Goal: Transaction & Acquisition: Purchase product/service

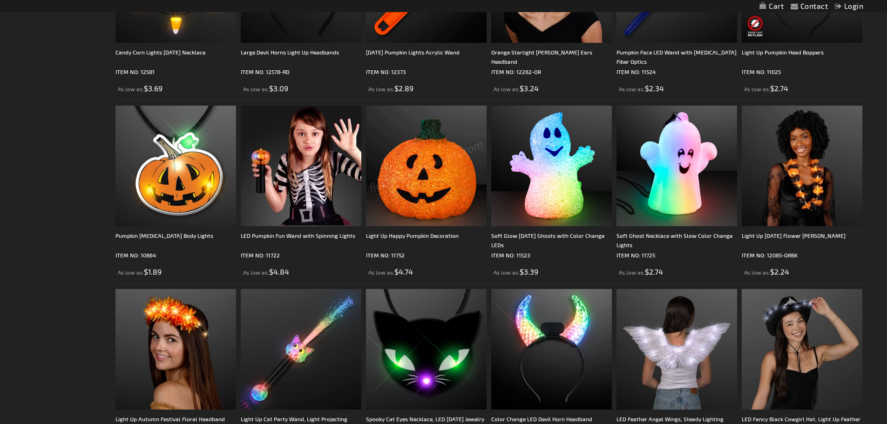
scroll to position [1118, 0]
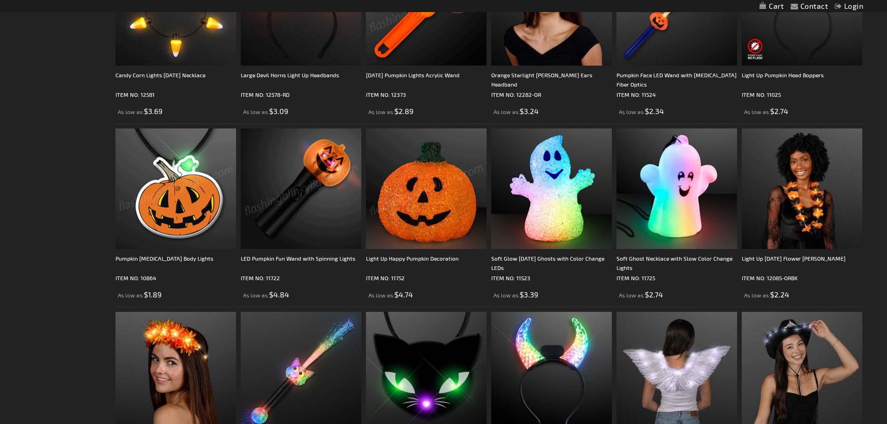
click at [193, 211] on img at bounding box center [176, 189] width 121 height 121
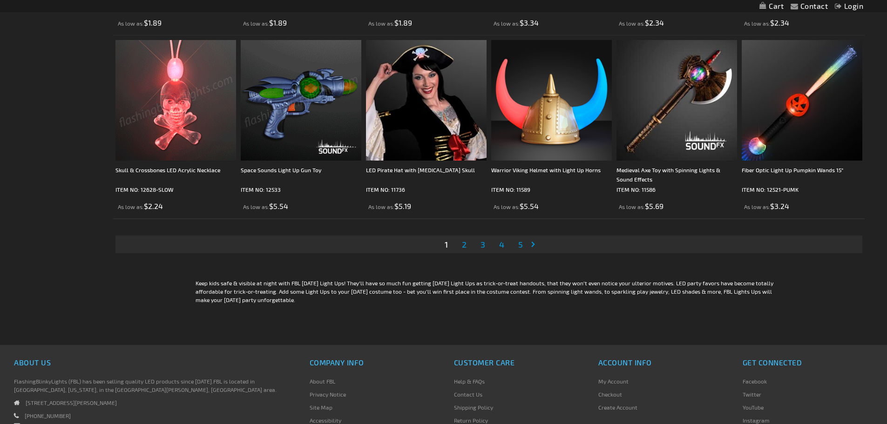
scroll to position [1957, 0]
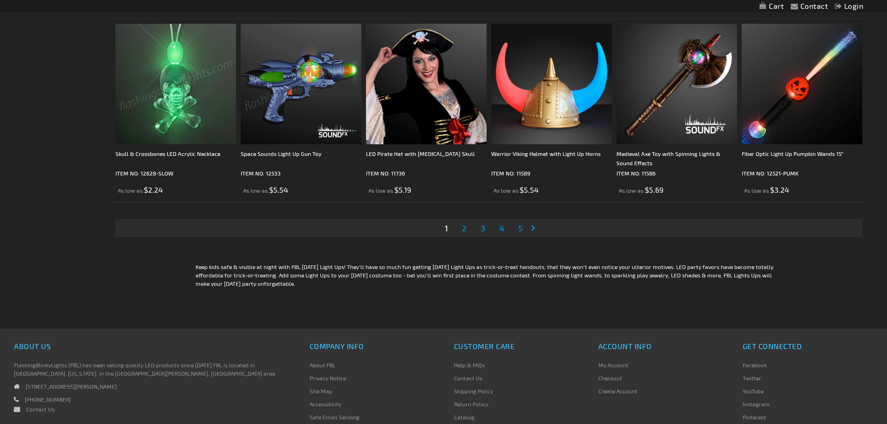
click at [466, 228] on span "2" at bounding box center [464, 228] width 5 height 10
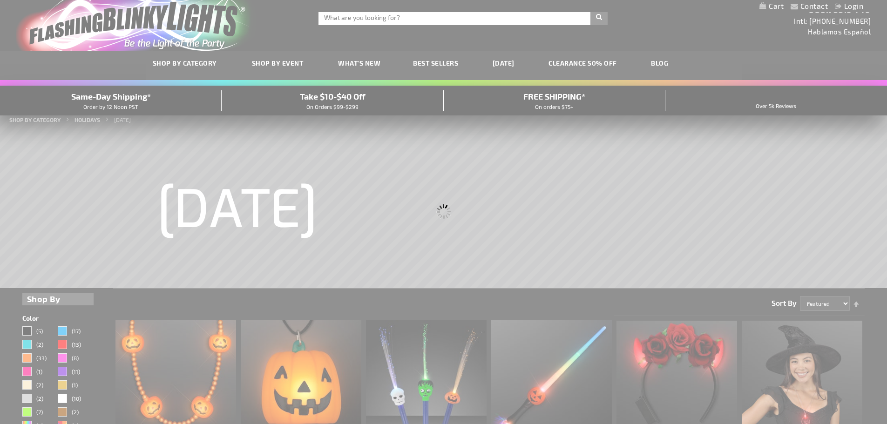
scroll to position [0, 0]
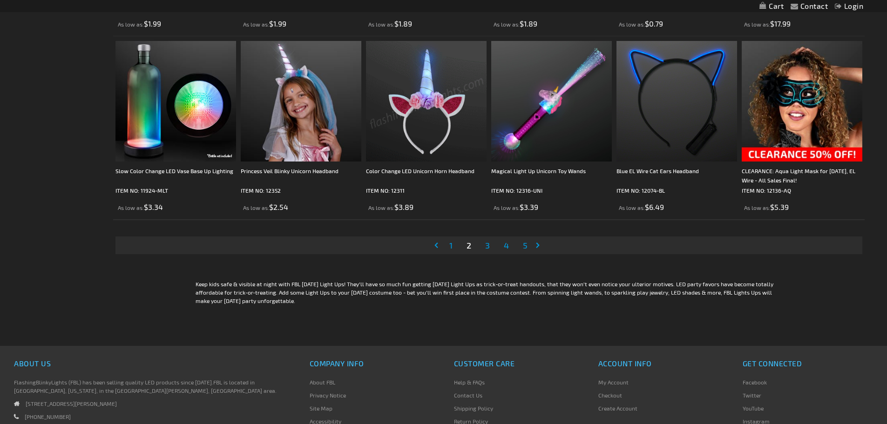
scroll to position [1957, 0]
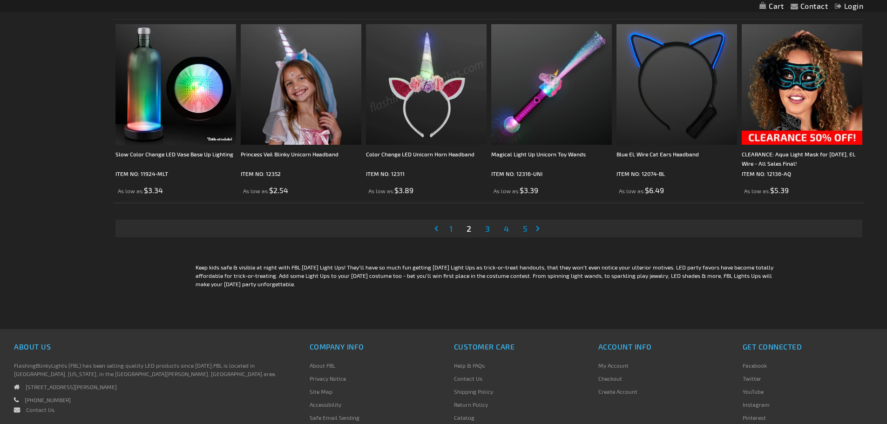
click at [488, 227] on span "3" at bounding box center [487, 229] width 5 height 10
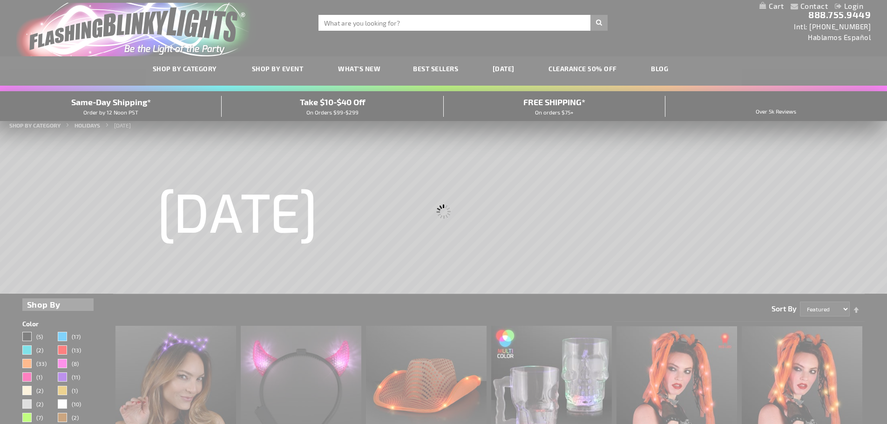
scroll to position [0, 0]
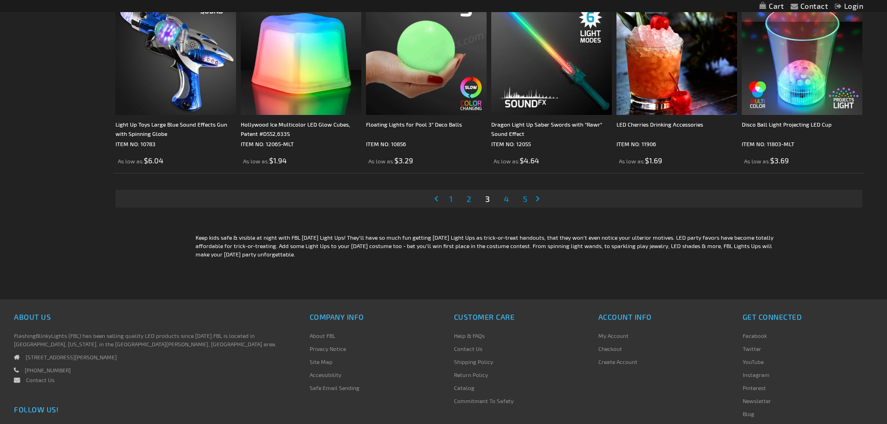
scroll to position [2003, 0]
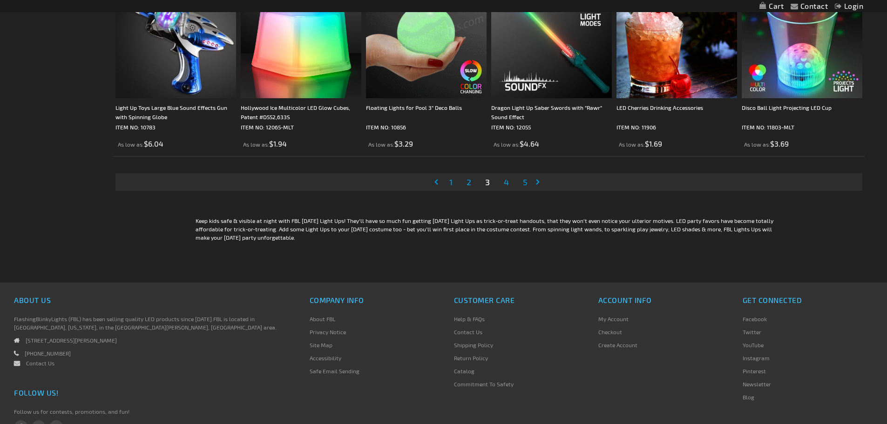
click at [505, 185] on span "4" at bounding box center [506, 182] width 5 height 10
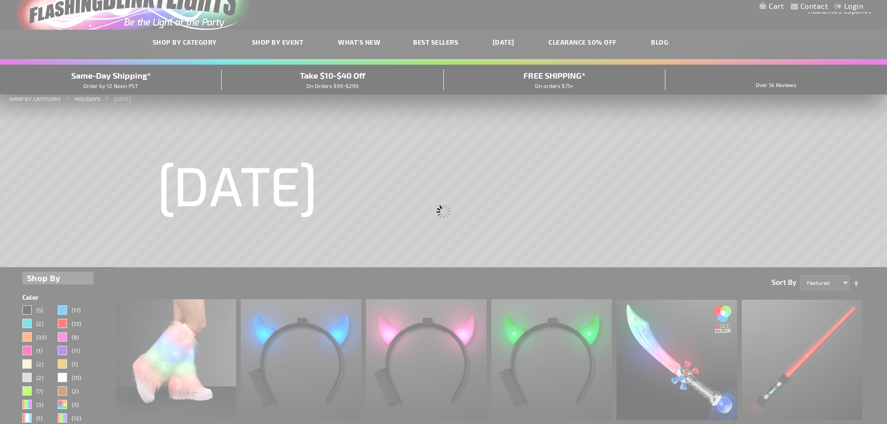
scroll to position [5, 0]
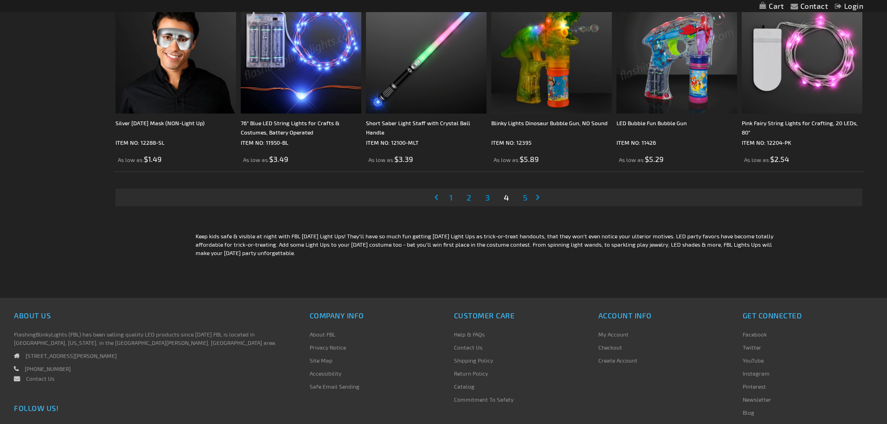
scroll to position [2003, 0]
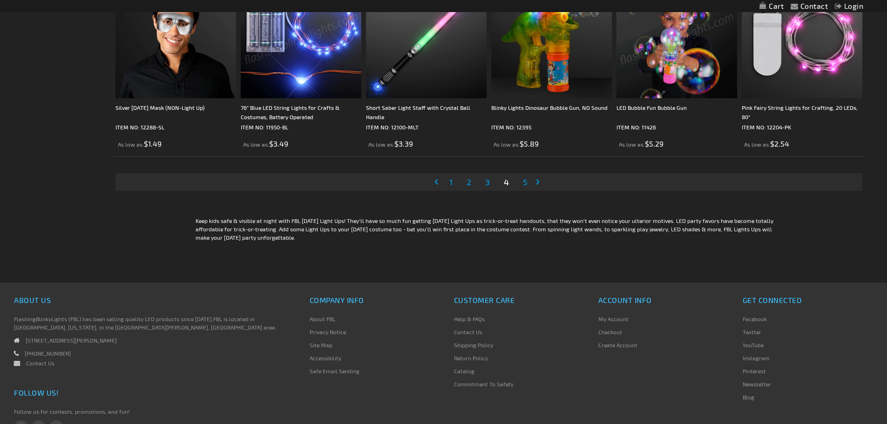
click at [523, 186] on link "Page 5" at bounding box center [525, 182] width 8 height 14
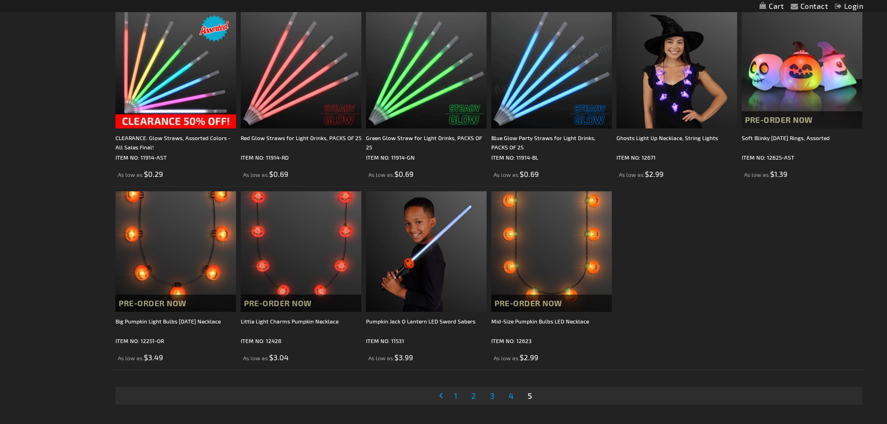
scroll to position [1072, 0]
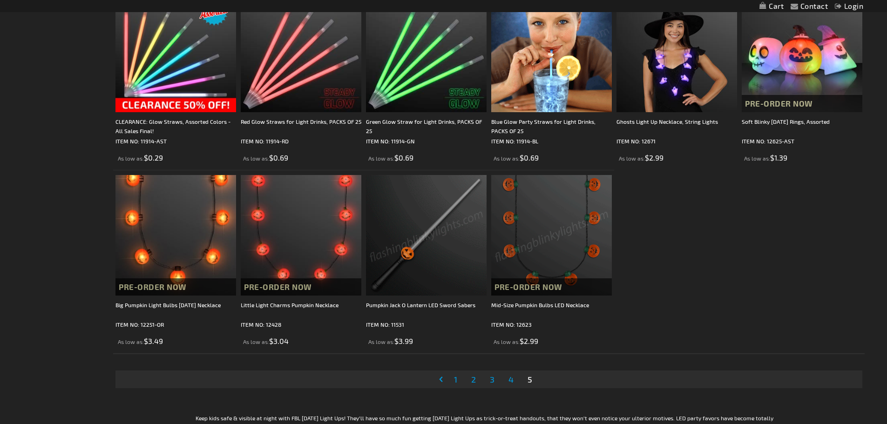
click at [459, 379] on link "Page 1" at bounding box center [455, 380] width 7 height 14
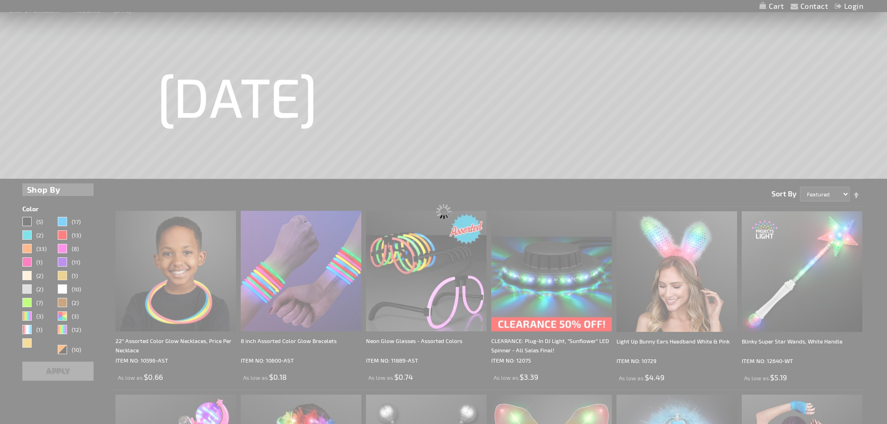
scroll to position [46, 0]
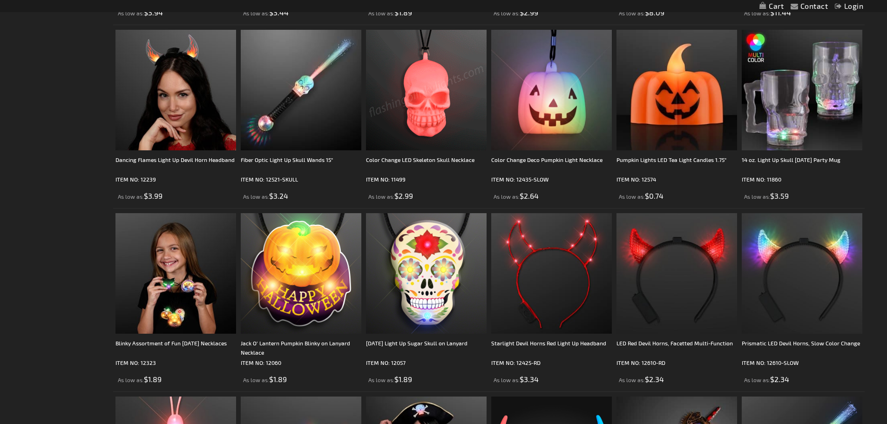
scroll to position [1537, 0]
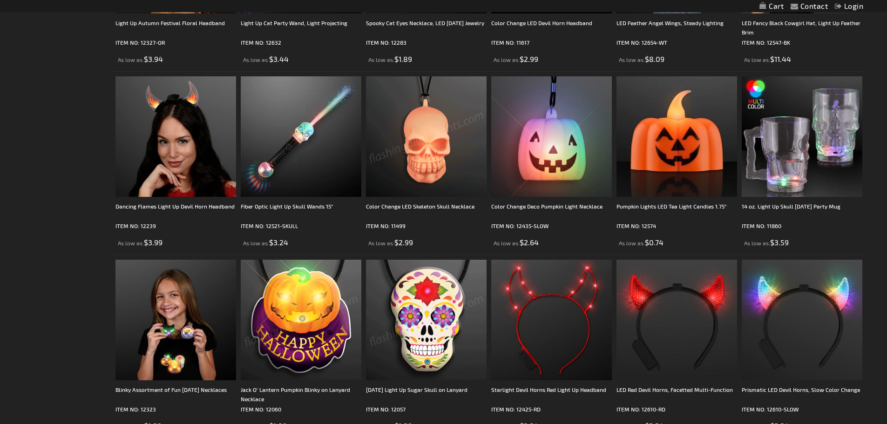
click at [358, 363] on img at bounding box center [301, 320] width 121 height 121
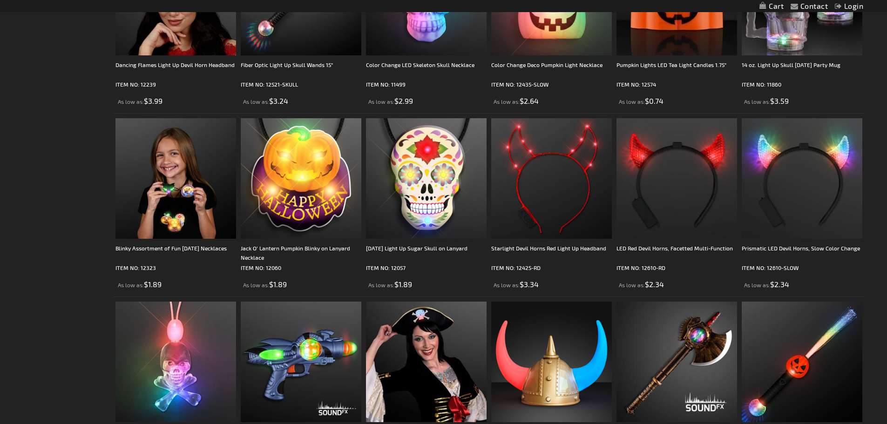
scroll to position [1695, 0]
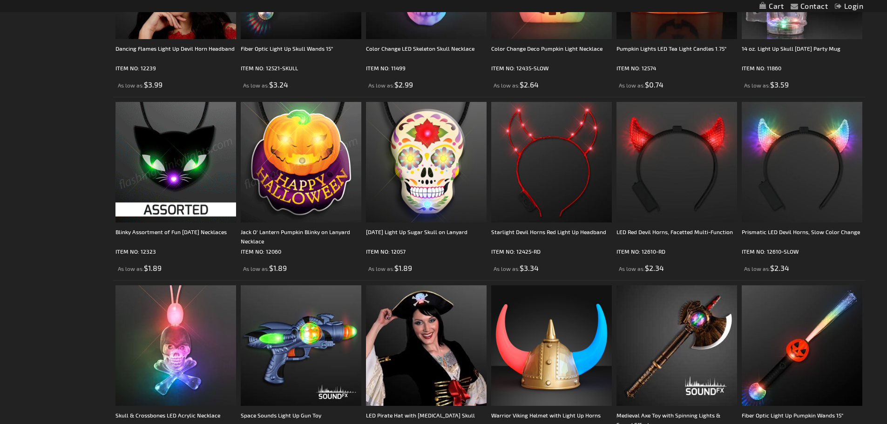
click at [193, 189] on img at bounding box center [176, 162] width 121 height 121
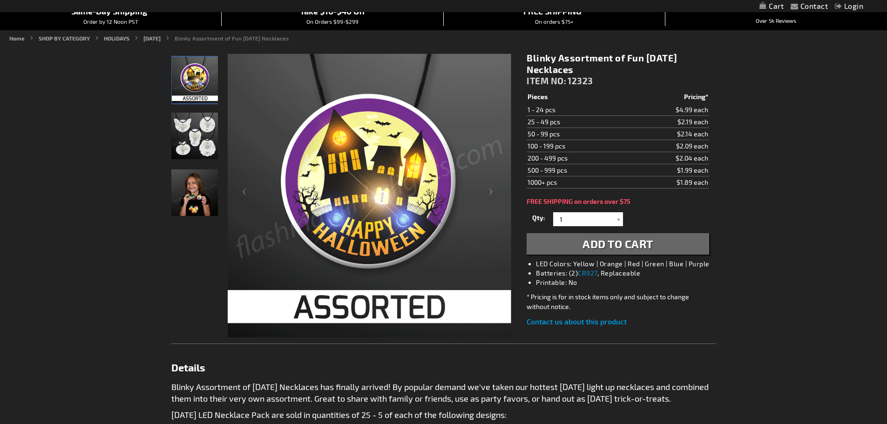
scroll to position [47, 0]
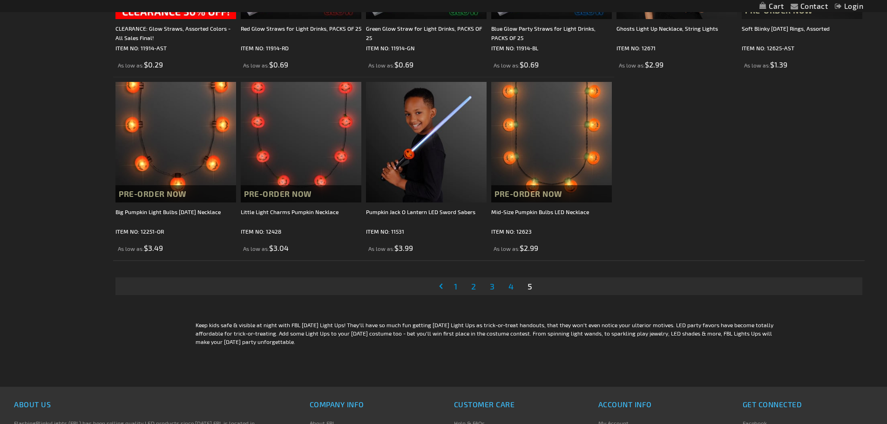
scroll to position [1304, 0]
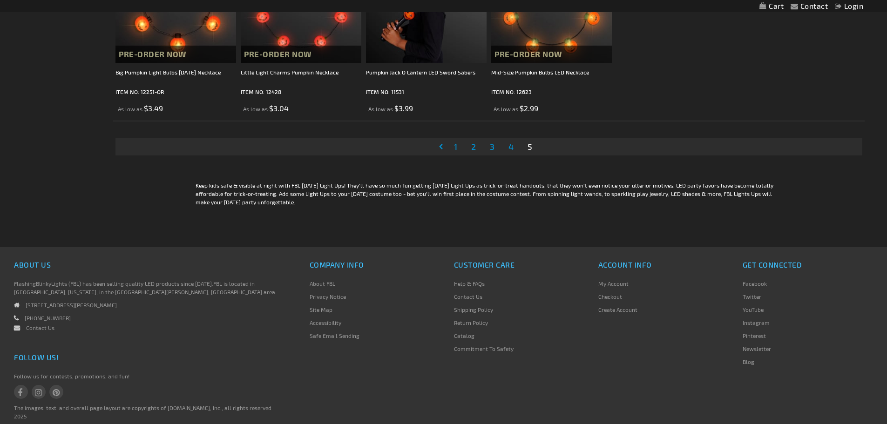
click at [459, 148] on link "Page 1" at bounding box center [455, 147] width 7 height 14
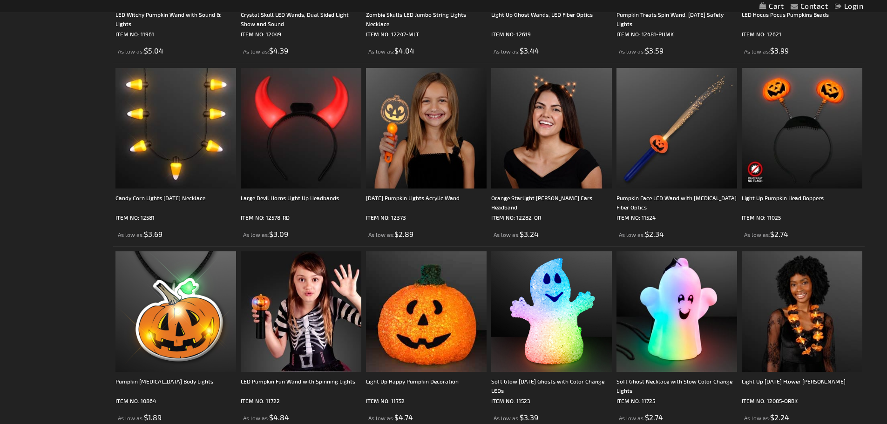
scroll to position [1025, 0]
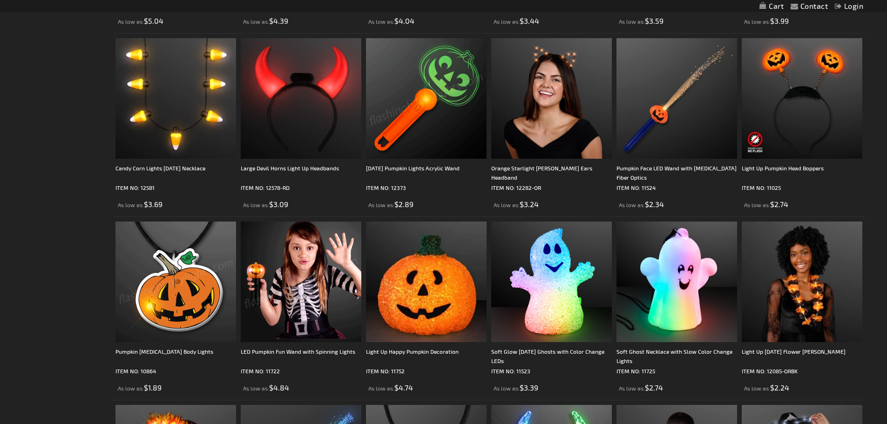
click at [206, 262] on img at bounding box center [176, 282] width 121 height 121
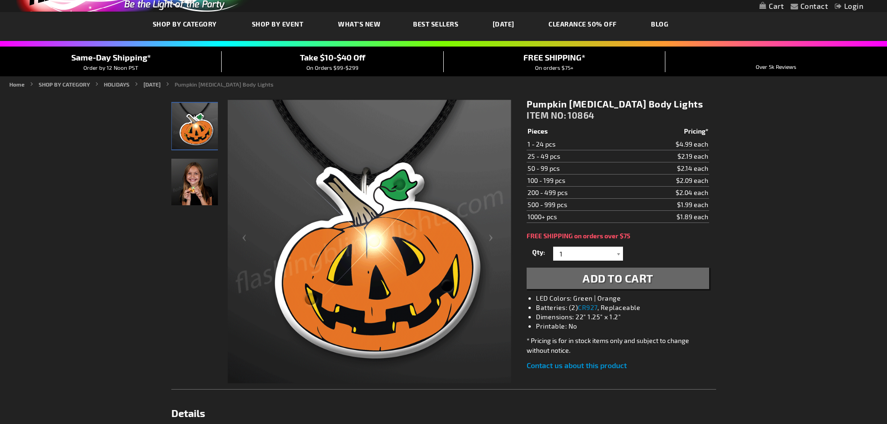
scroll to position [47, 0]
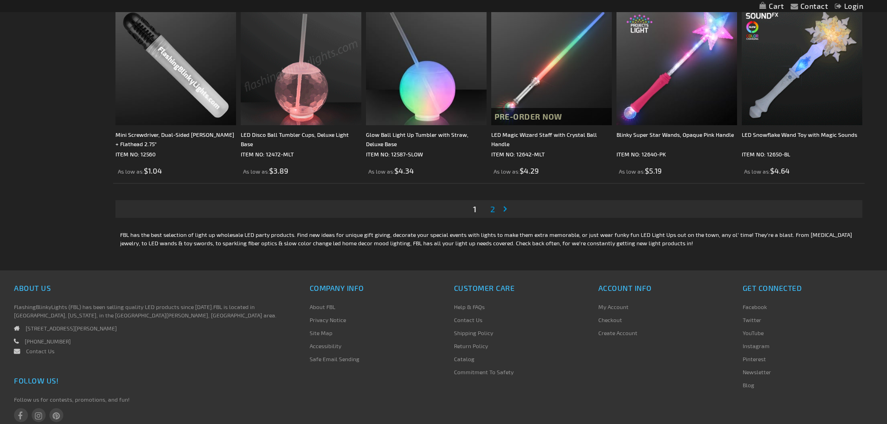
scroll to position [1864, 0]
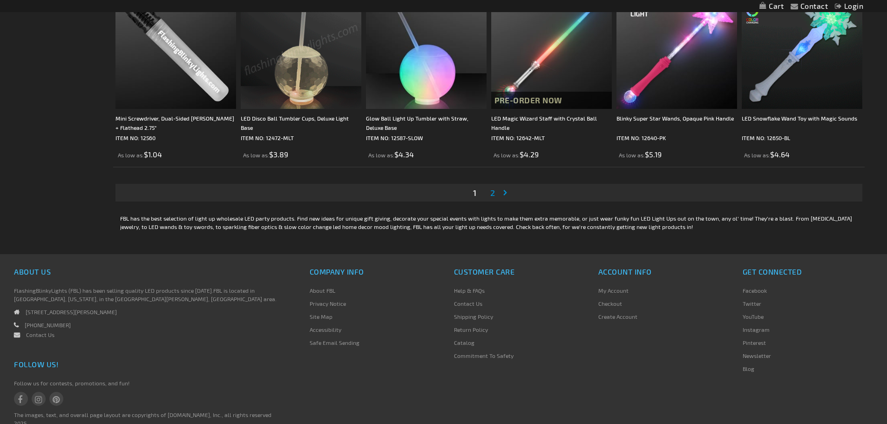
click at [491, 195] on span "2" at bounding box center [493, 193] width 5 height 10
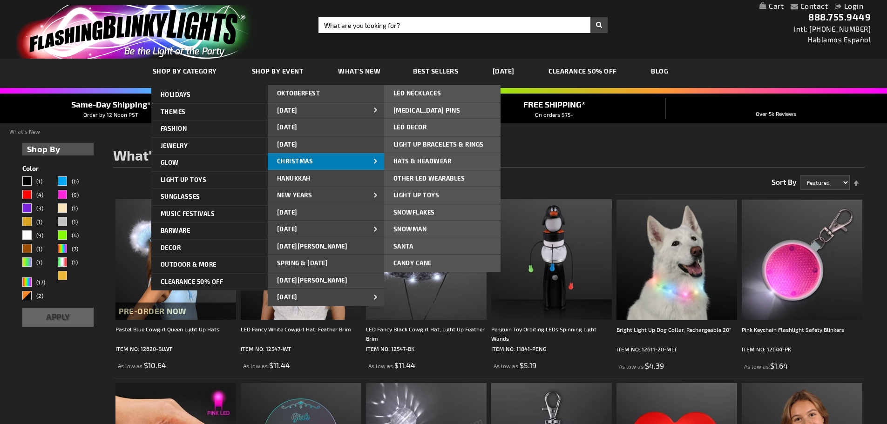
click at [294, 158] on span "CHRISTMAS" at bounding box center [295, 160] width 36 height 7
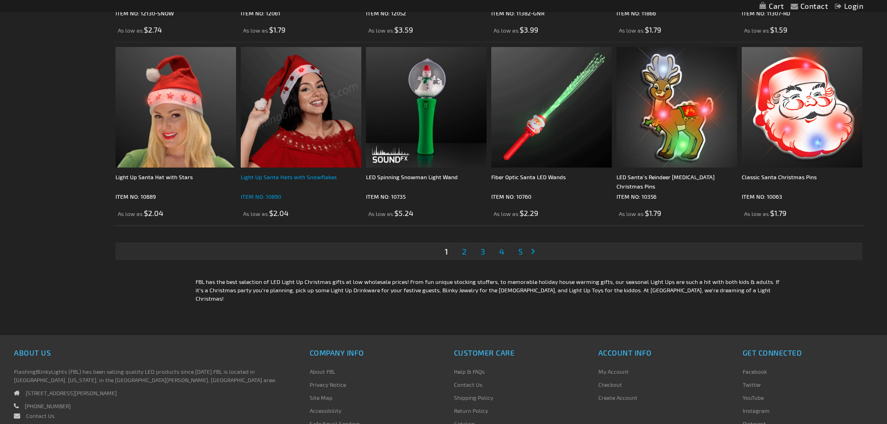
scroll to position [2003, 0]
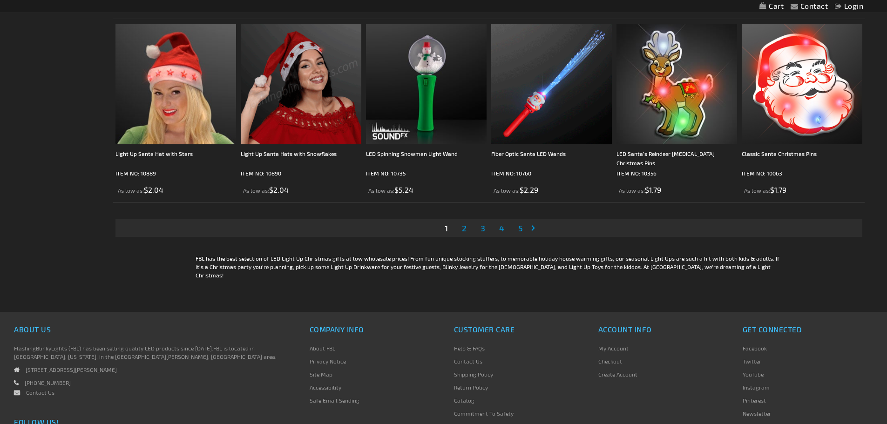
click at [464, 227] on span "2" at bounding box center [464, 228] width 5 height 10
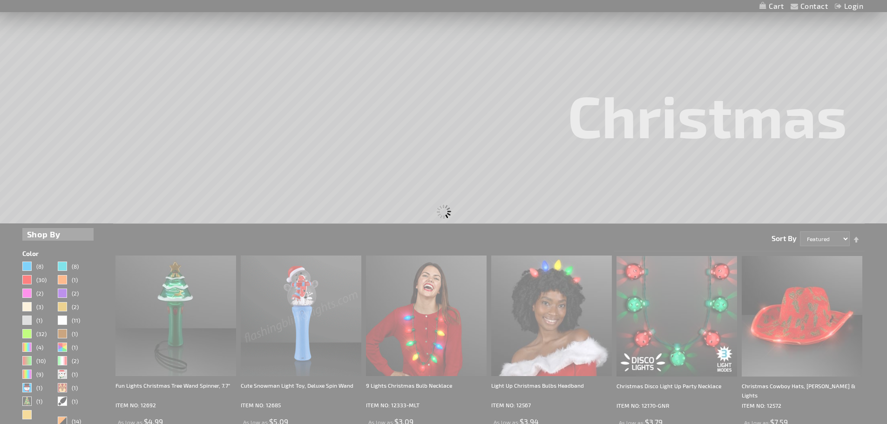
scroll to position [53, 0]
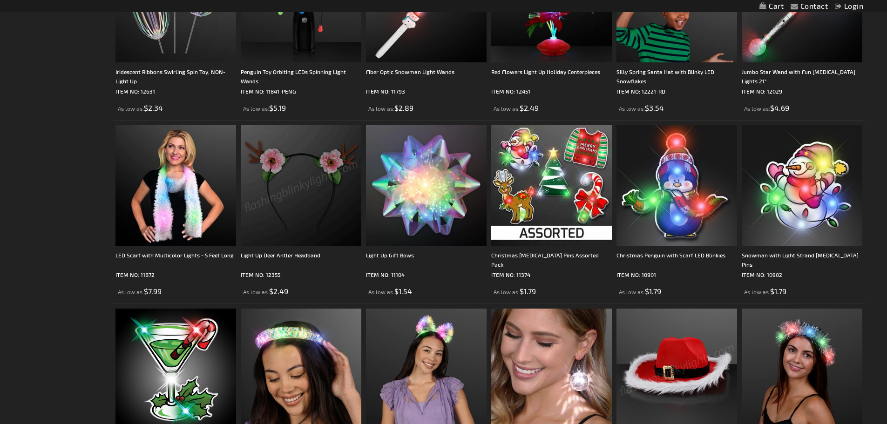
scroll to position [1724, 0]
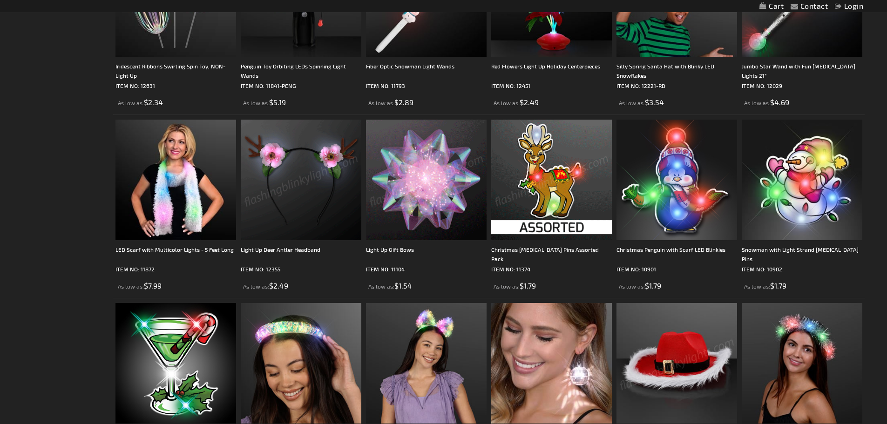
click at [546, 221] on img at bounding box center [551, 180] width 121 height 121
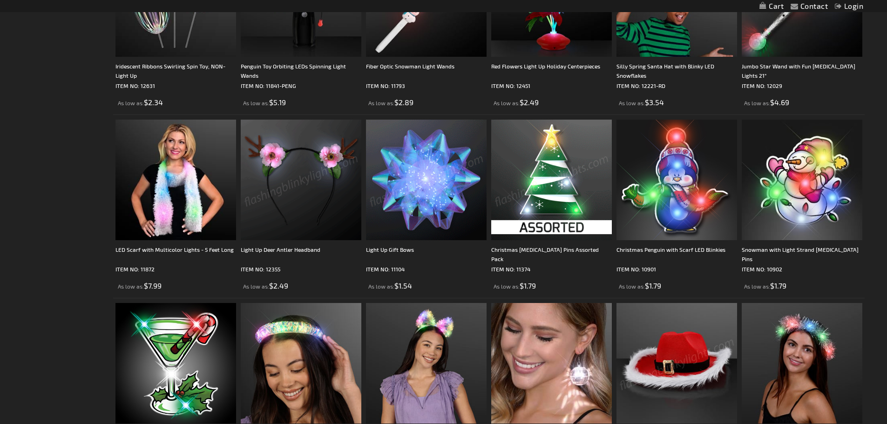
click at [546, 221] on img at bounding box center [551, 180] width 121 height 121
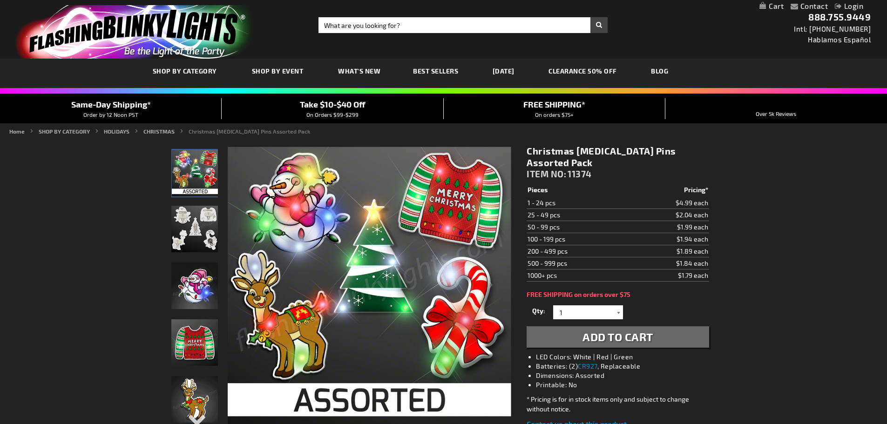
click at [622, 306] on div at bounding box center [618, 313] width 9 height 14
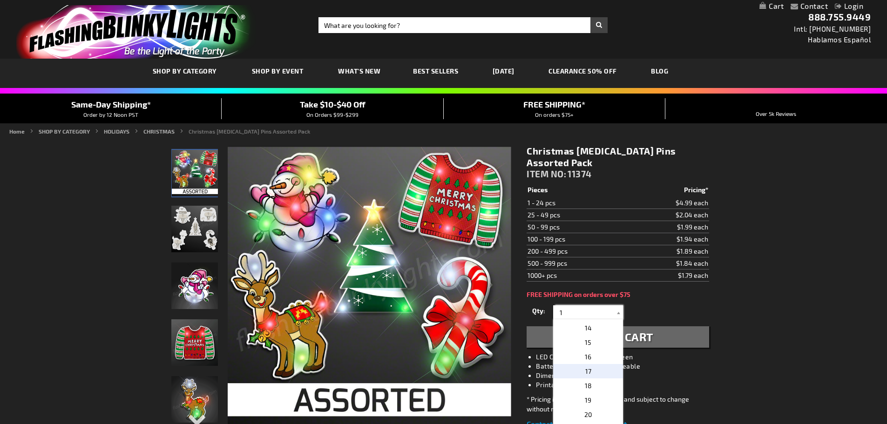
scroll to position [233, 0]
click at [610, 361] on p "20" at bounding box center [588, 368] width 70 height 14
click at [568, 306] on input "20" at bounding box center [590, 313] width 68 height 14
type input "2"
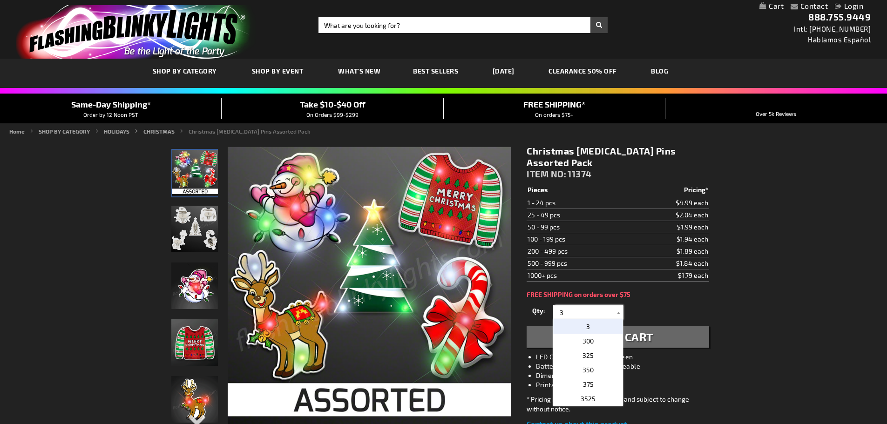
scroll to position [0, 0]
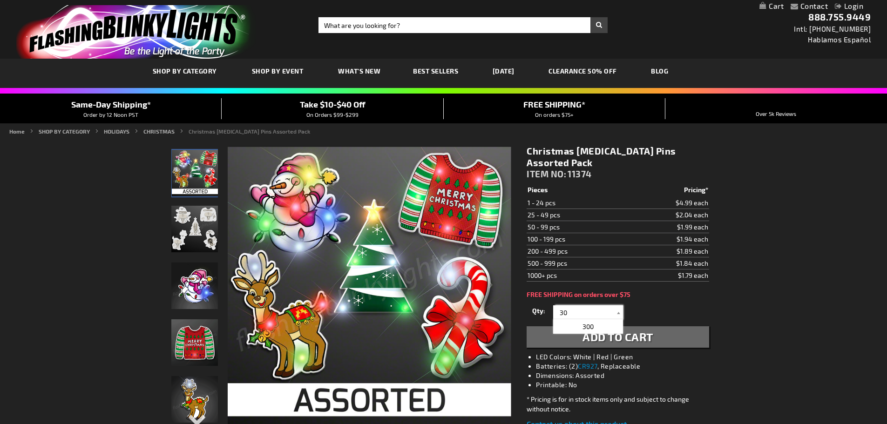
type input "30"
click at [662, 303] on div "Qty 1 2 3 4 5 6 7 8 9 10 11 12 13 14 15 16 17 18 19 20 21 22 23 24 25 50 75" at bounding box center [618, 312] width 182 height 19
click at [633, 330] on span "Add to Cart" at bounding box center [618, 337] width 71 height 14
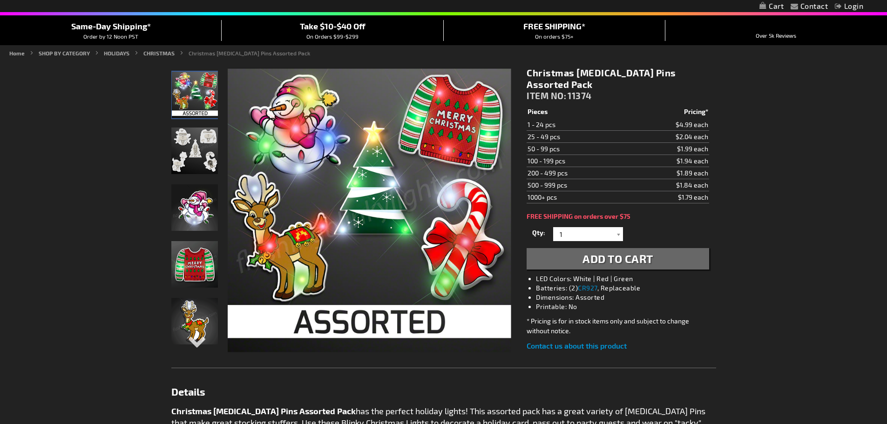
scroll to position [93, 0]
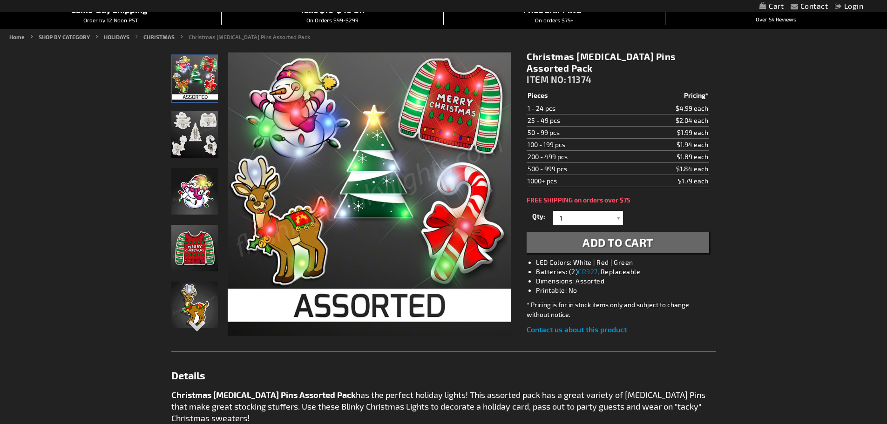
click at [620, 325] on link "Contact us about this product" at bounding box center [577, 329] width 100 height 9
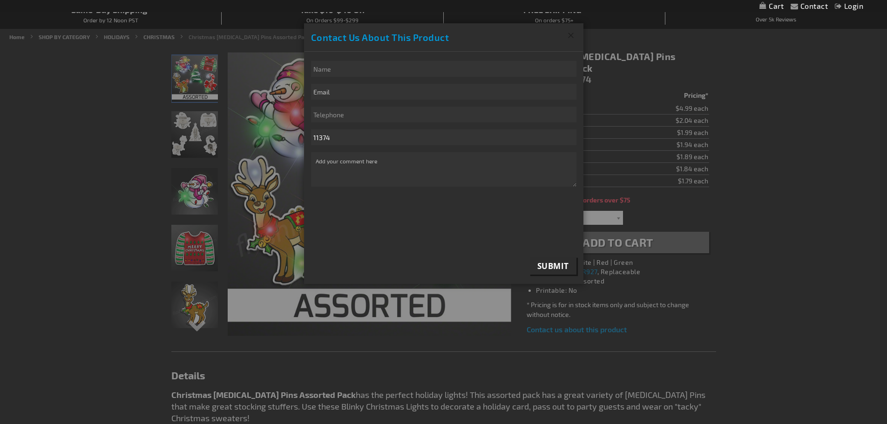
click at [573, 30] on button "Close" at bounding box center [571, 35] width 25 height 24
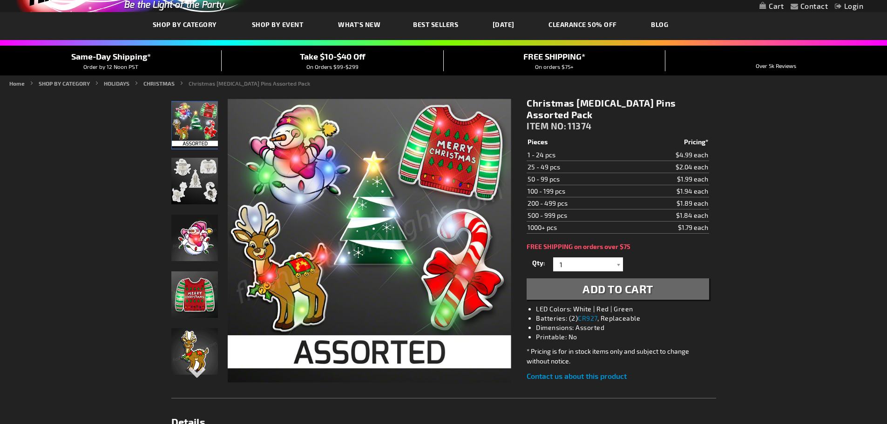
scroll to position [0, 0]
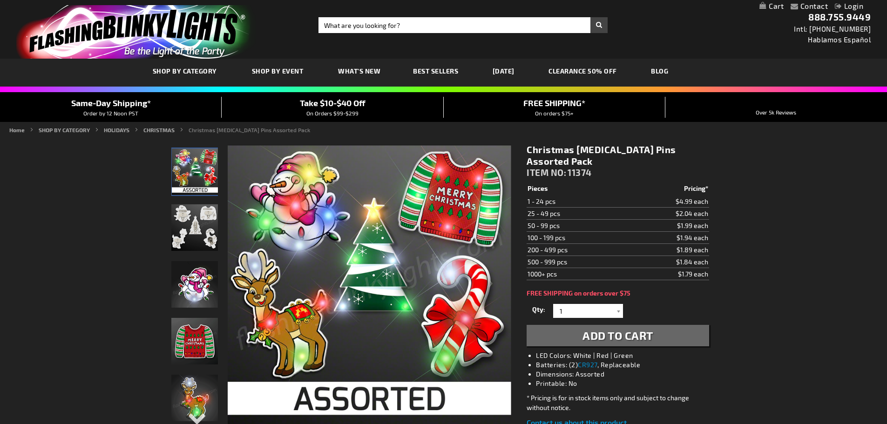
click at [763, 2] on link "My Cart" at bounding box center [772, 6] width 24 height 9
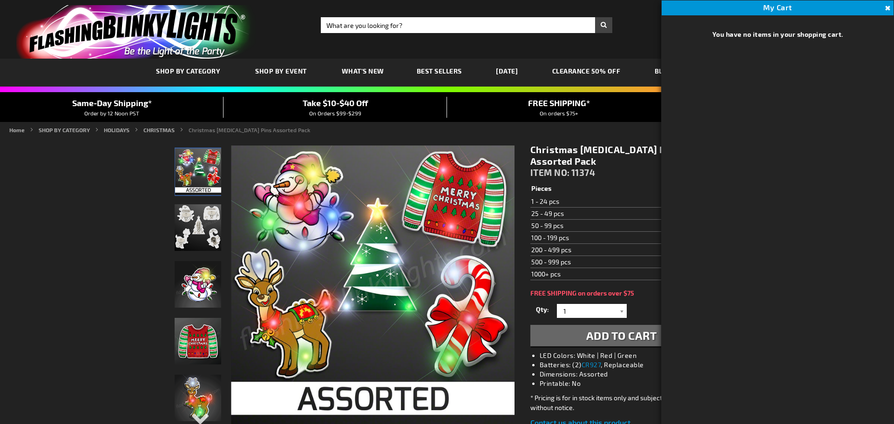
click at [887, 3] on button "Close" at bounding box center [887, 8] width 10 height 10
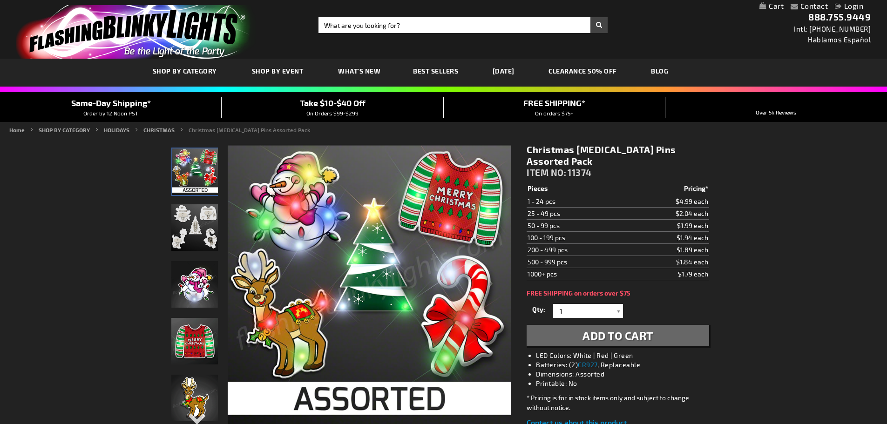
click div
type input "30"
click span "Add to Cart"
click at [770, 4] on link "My Cart" at bounding box center [772, 6] width 24 height 9
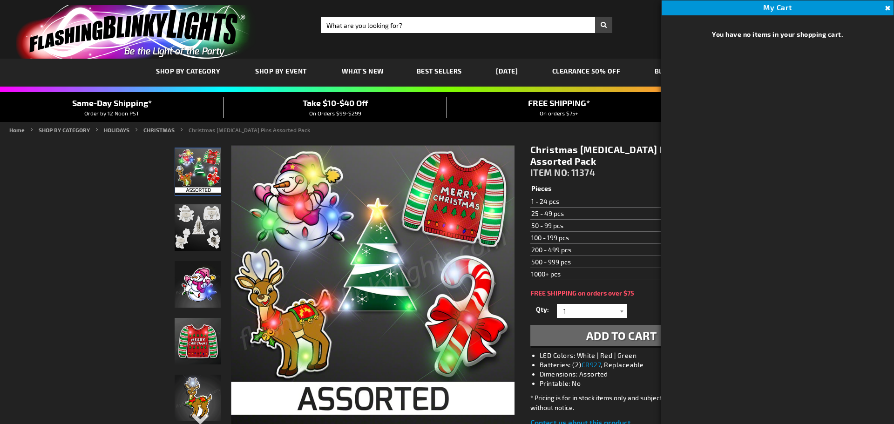
click at [887, 5] on div "My Cart Close You have no items in your shopping cart." at bounding box center [778, 212] width 233 height 424
drag, startPoint x: 894, startPoint y: 5, endPoint x: 889, endPoint y: 10, distance: 7.3
click at [887, 9] on div "My Cart Close You have no items in your shopping cart." at bounding box center [778, 212] width 233 height 424
click at [887, 4] on button "Close" at bounding box center [887, 8] width 10 height 10
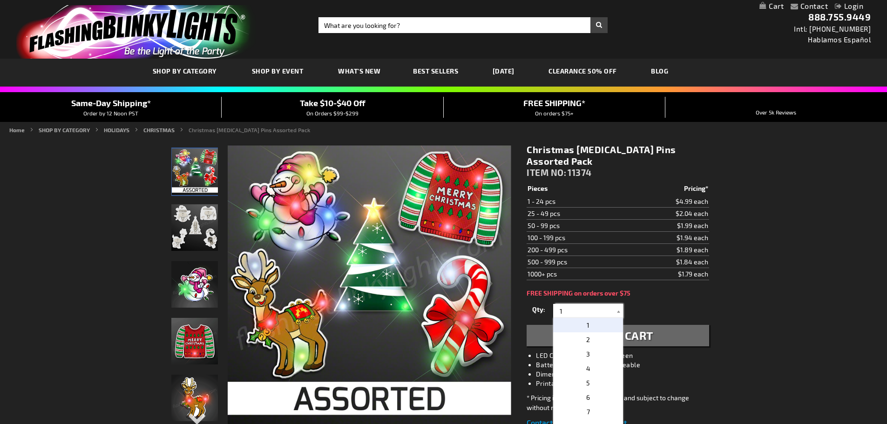
click at [569, 304] on input "1" at bounding box center [590, 311] width 68 height 14
type input "0"
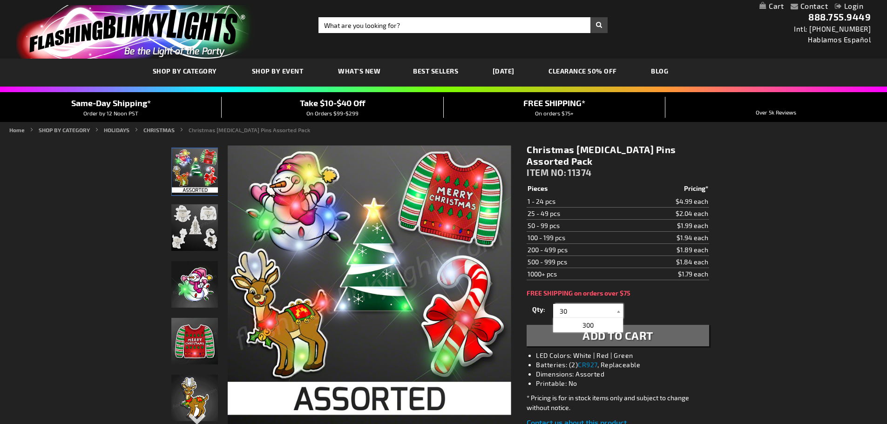
type input "30"
click at [628, 329] on span "Add to Cart" at bounding box center [618, 336] width 71 height 14
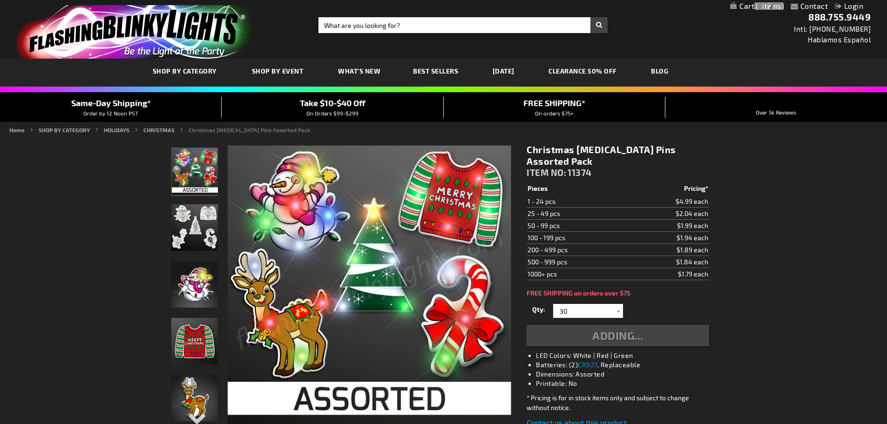
click at [628, 325] on div "Adding..." at bounding box center [618, 335] width 182 height 21
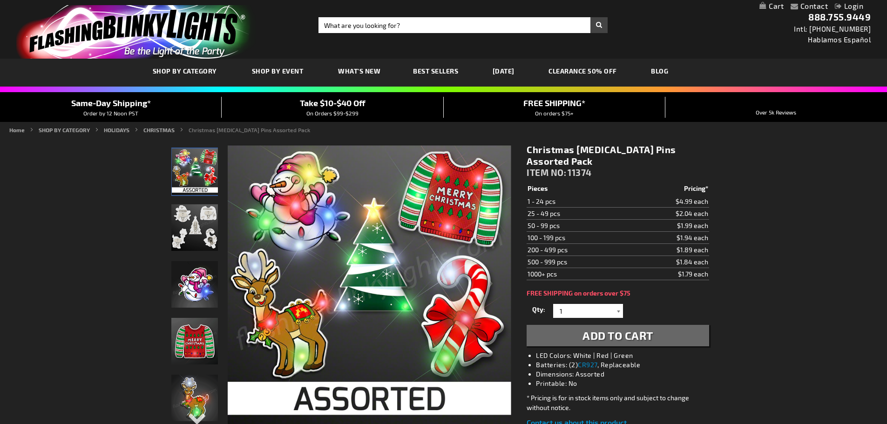
click at [620, 304] on div at bounding box center [618, 311] width 9 height 14
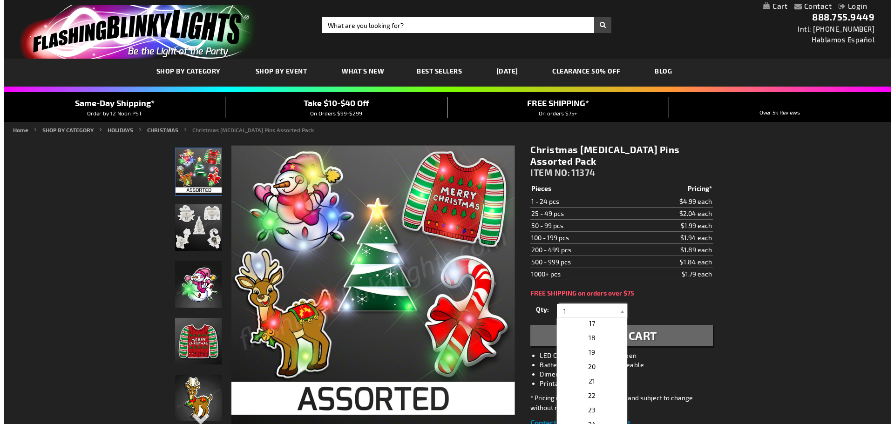
scroll to position [280, 0]
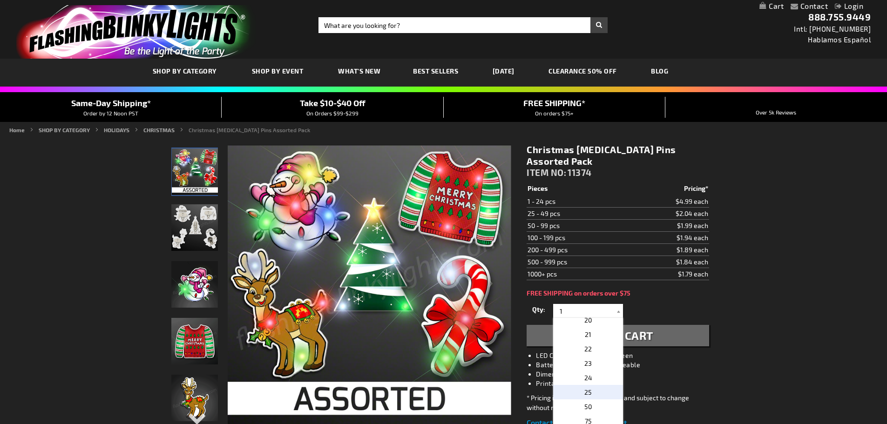
click at [586, 389] on span "25" at bounding box center [588, 393] width 7 height 8
type input "25"
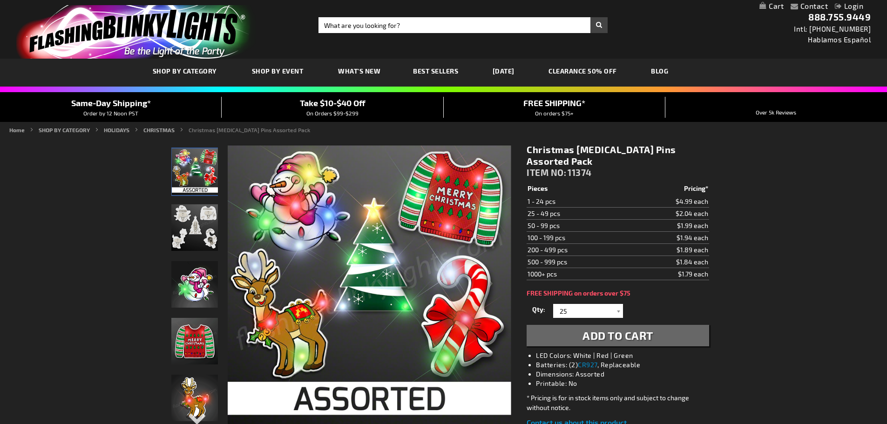
click at [604, 329] on span "Add to Cart" at bounding box center [618, 336] width 71 height 14
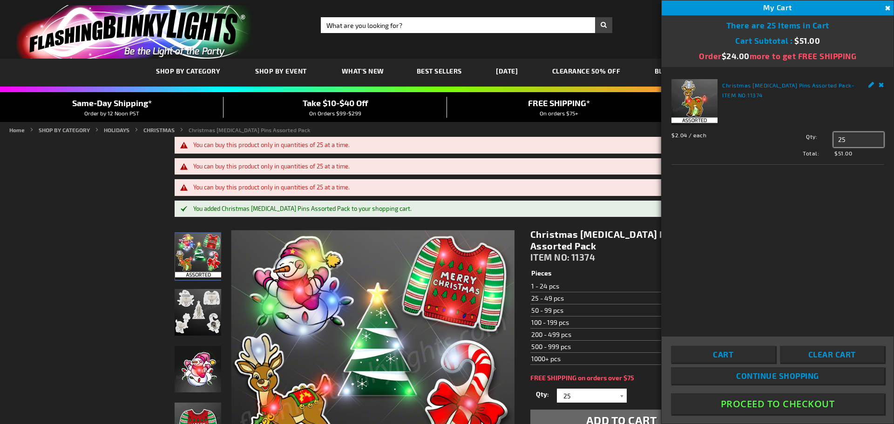
click at [860, 136] on input "25" at bounding box center [859, 139] width 50 height 15
type input "2"
type input "0"
type input "30"
click at [853, 153] on button "Update" at bounding box center [854, 157] width 29 height 13
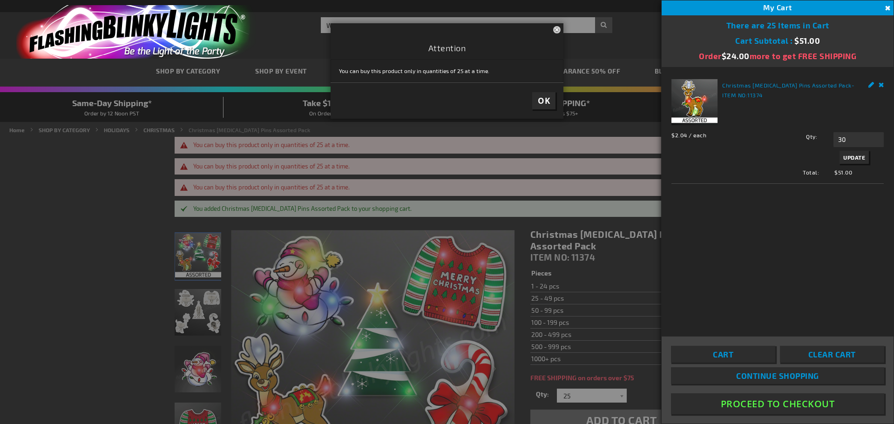
click at [853, 156] on span "Update" at bounding box center [855, 157] width 22 height 7
click at [853, 156] on div "Qty 30 Update" at bounding box center [825, 149] width 117 height 34
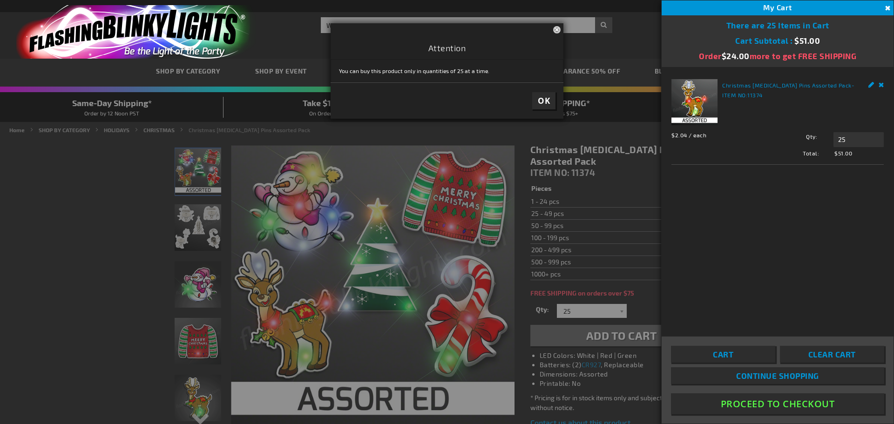
click at [543, 97] on span "OK" at bounding box center [544, 101] width 12 height 11
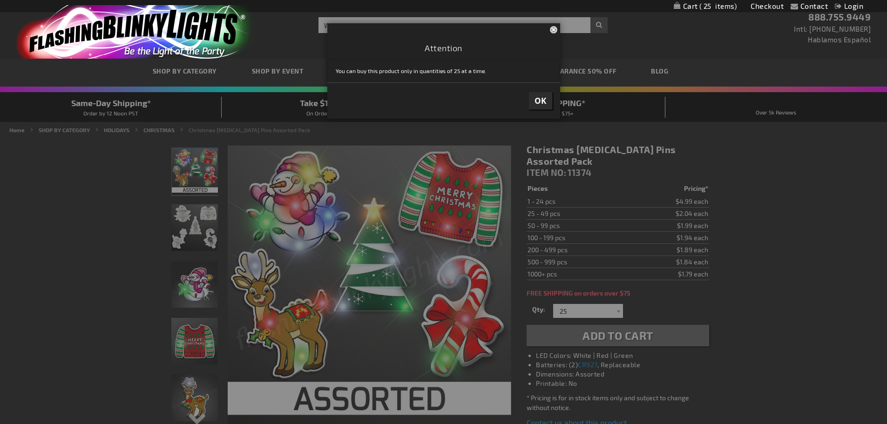
click at [618, 300] on div at bounding box center [443, 212] width 887 height 424
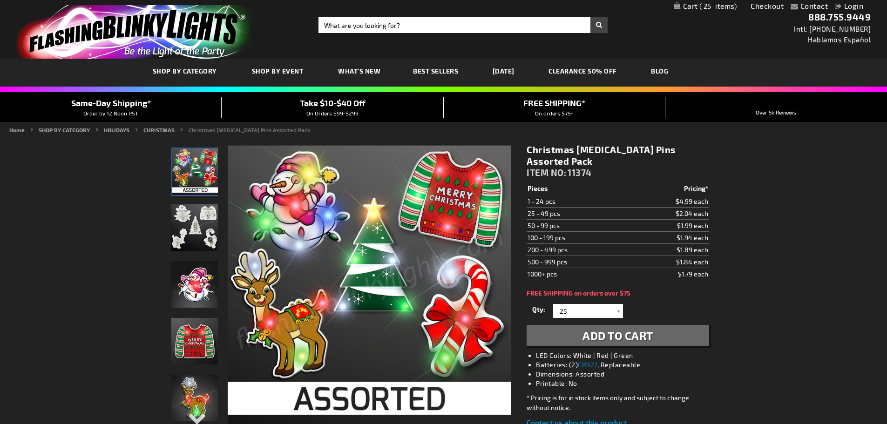
click at [712, 1] on div "Contact Compare Products Checkout Login Skip to Content My Cart 25 25 items My …" at bounding box center [443, 6] width 887 height 12
click at [712, 3] on span "25" at bounding box center [719, 6] width 38 height 8
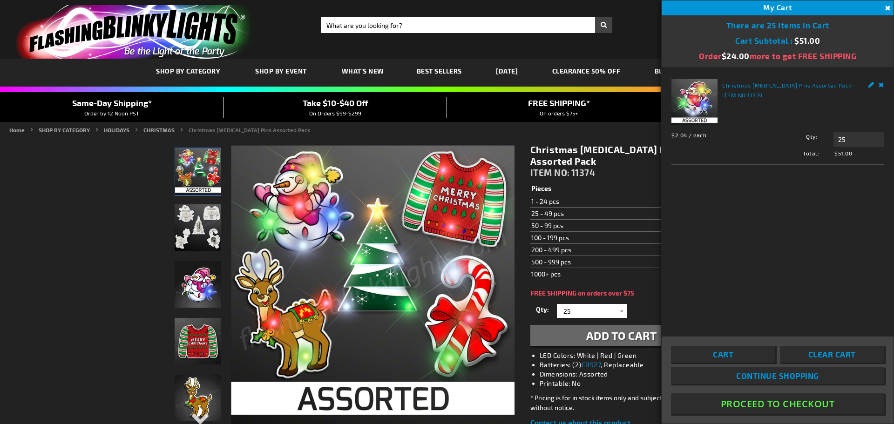
click at [773, 375] on span "Continue Shopping" at bounding box center [778, 375] width 83 height 9
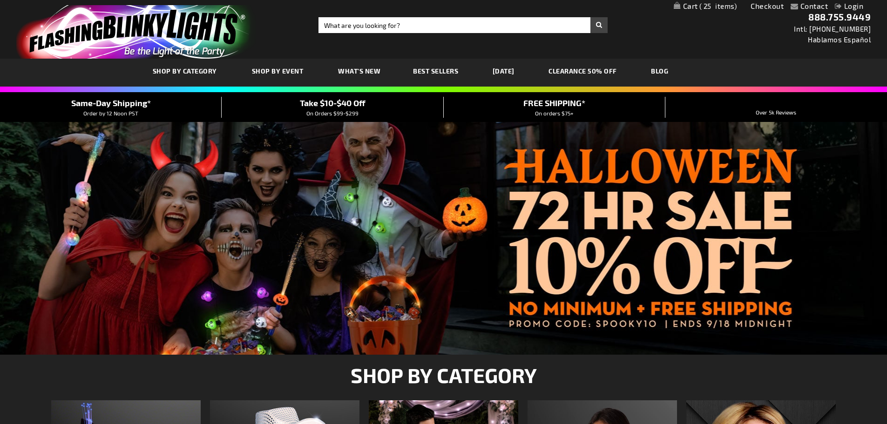
click at [719, 7] on span "25" at bounding box center [719, 6] width 38 height 8
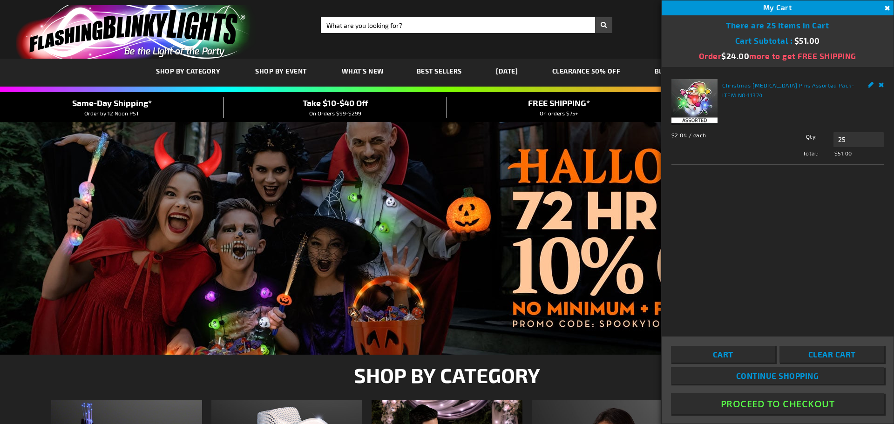
click at [794, 405] on button "Proceed To Checkout" at bounding box center [777, 404] width 213 height 21
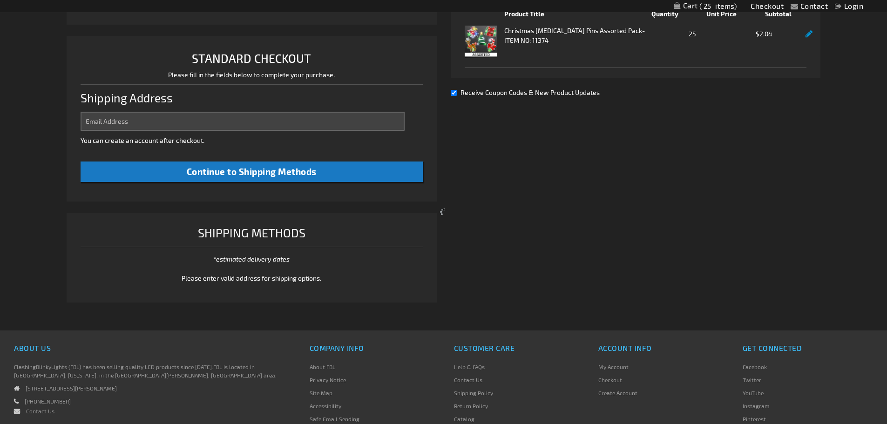
scroll to position [240, 0]
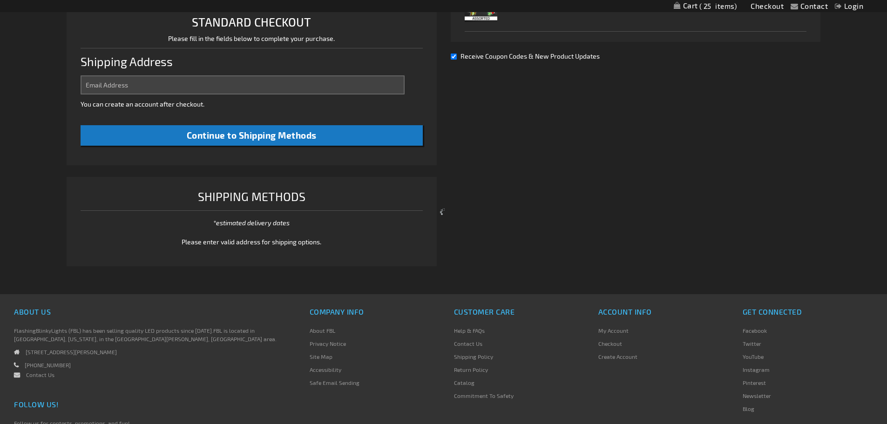
select select "US"
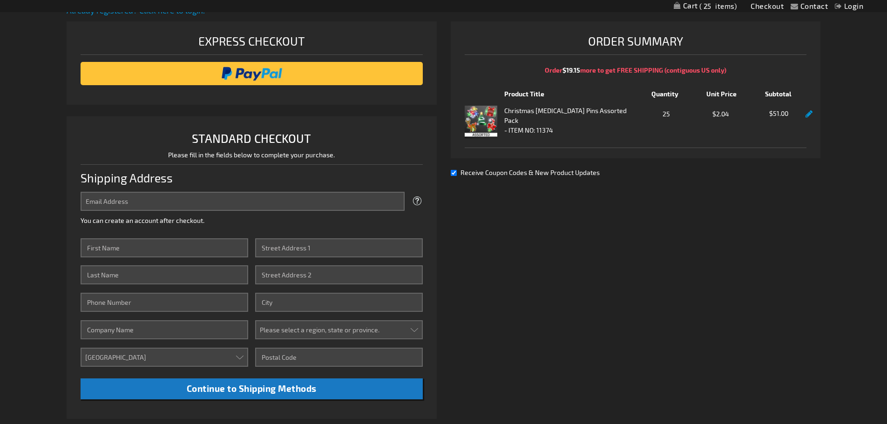
scroll to position [140, 0]
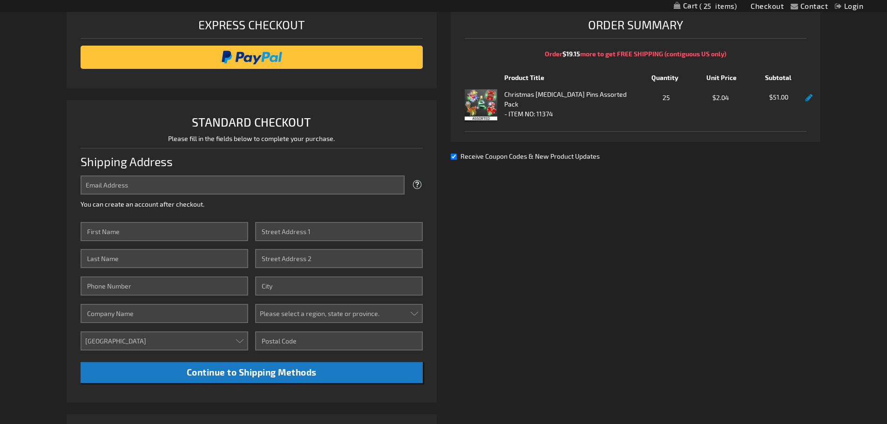
drag, startPoint x: 410, startPoint y: 184, endPoint x: 398, endPoint y: 181, distance: 11.4
click at [400, 182] on div "Tooltip We'll send your order confirmation here. You can create an account afte…" at bounding box center [252, 193] width 342 height 34
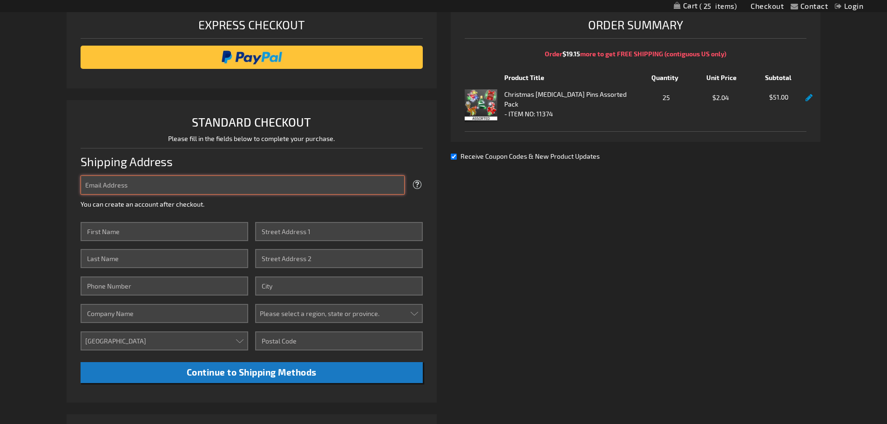
click at [397, 180] on input "Email Address" at bounding box center [243, 185] width 324 height 19
type input "nancyllangley@verizon.net"
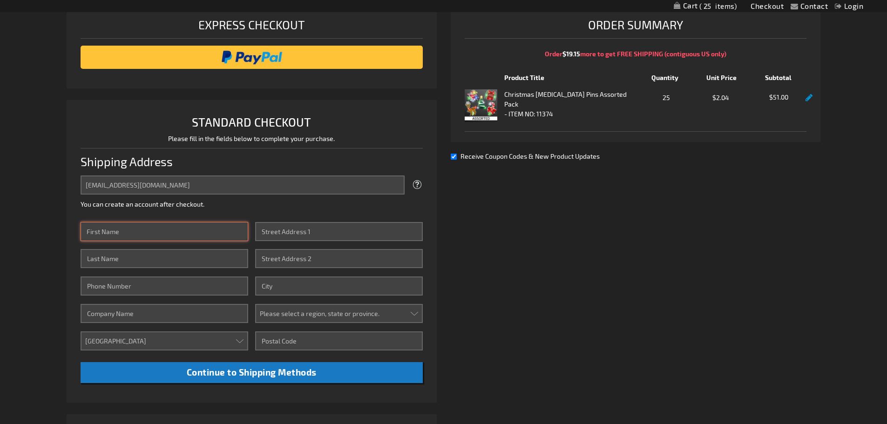
click at [204, 231] on input "First Name" at bounding box center [165, 231] width 168 height 19
type input "Nancy"
type input "Langley"
type input "4107468883"
type input "1416 MT AIRY RD"
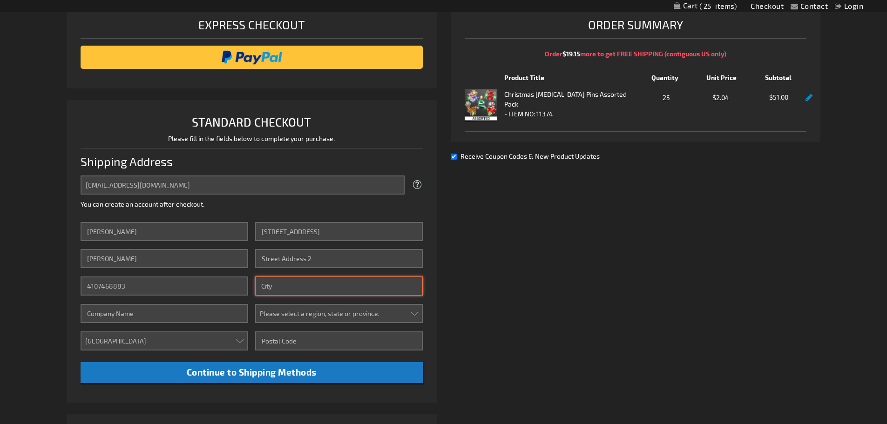
type input "BALTIMORE"
select select "31"
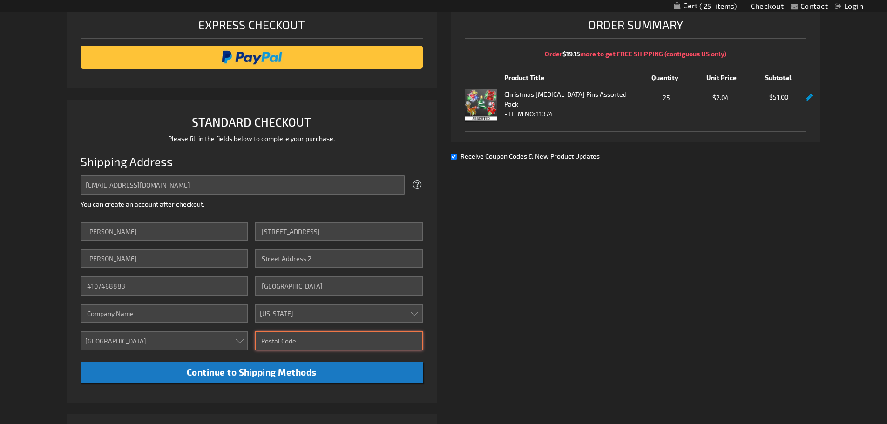
type input "21237"
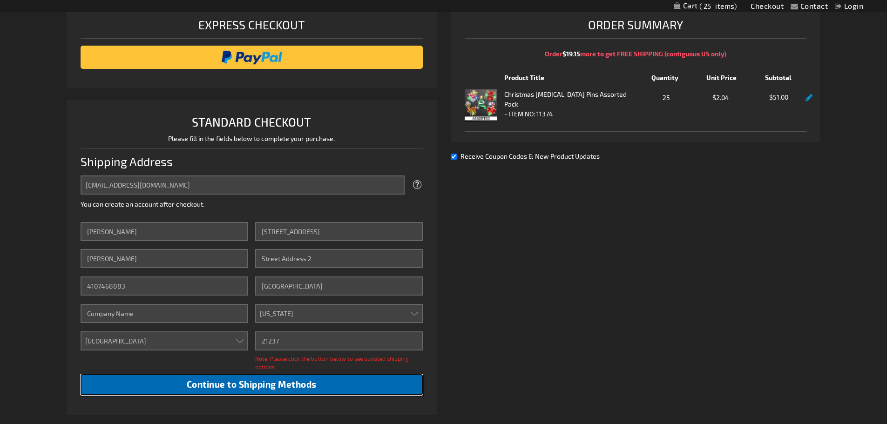
click at [284, 383] on span "Continue to Shipping Methods" at bounding box center [252, 384] width 130 height 11
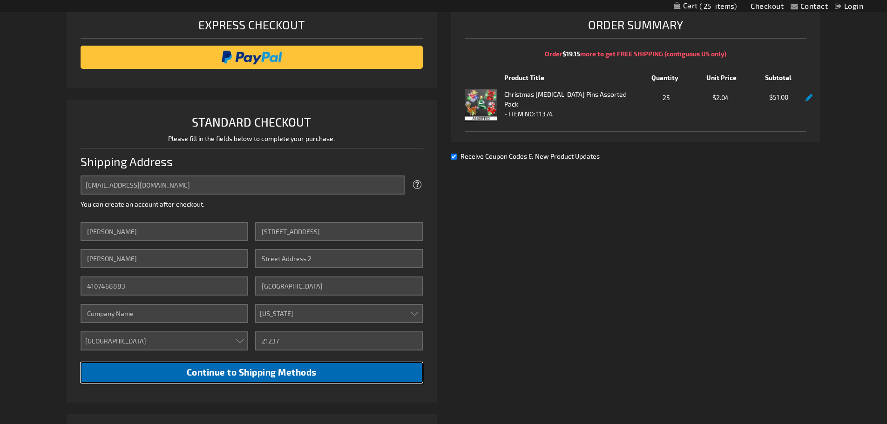
click at [290, 374] on span "Continue to Shipping Methods" at bounding box center [252, 372] width 130 height 11
click at [291, 374] on span "Continue to Shipping Methods" at bounding box center [252, 372] width 130 height 11
click at [291, 373] on span "Continue to Shipping Methods" at bounding box center [252, 372] width 130 height 11
click at [293, 372] on span "Continue to Shipping Methods" at bounding box center [252, 372] width 130 height 11
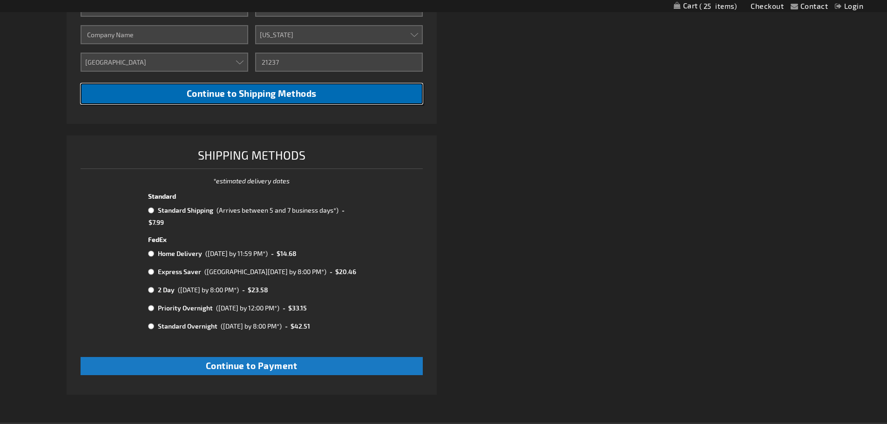
scroll to position [419, 0]
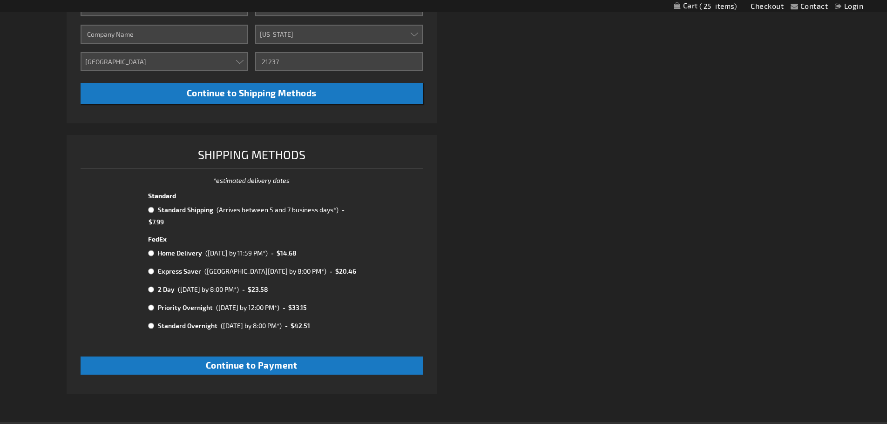
click at [154, 212] on input "radio" at bounding box center [151, 209] width 6 height 7
radio input "true"
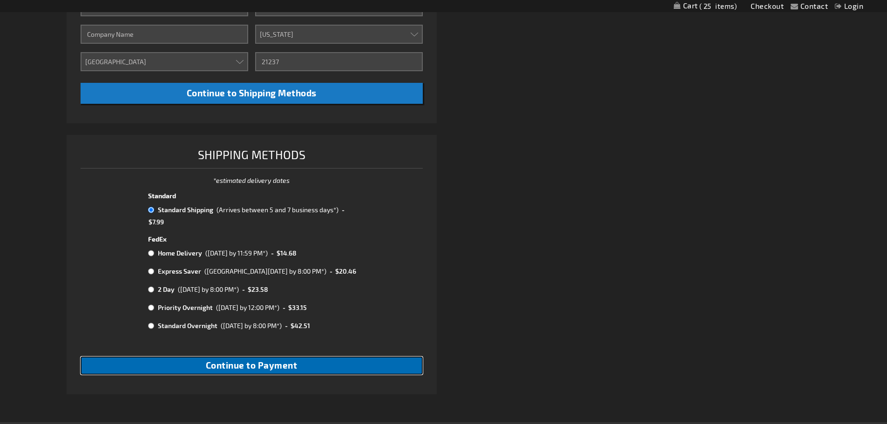
click at [220, 369] on span "Continue to Payment" at bounding box center [252, 365] width 92 height 11
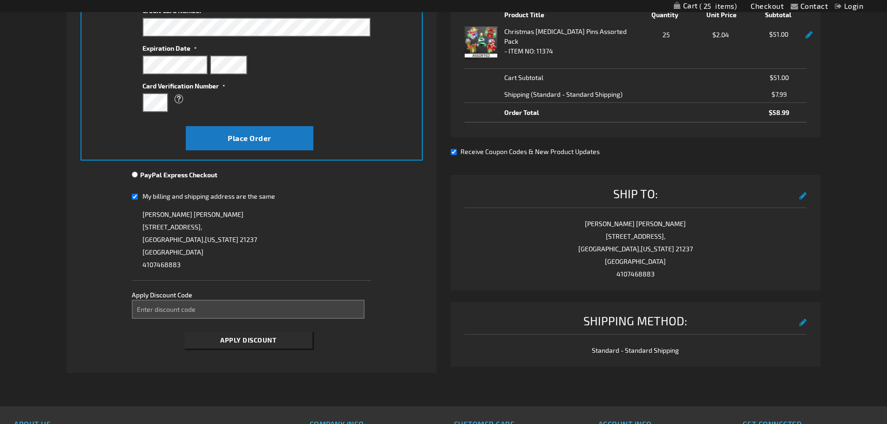
scroll to position [186, 0]
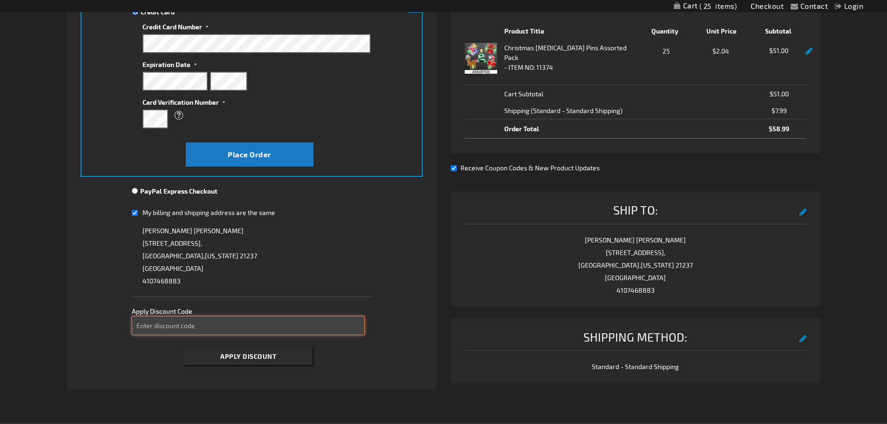
click at [253, 326] on input "Enter discount code" at bounding box center [248, 325] width 233 height 19
type input "SPOOKY10"
click at [250, 357] on span "Apply Discount" at bounding box center [248, 357] width 56 height 8
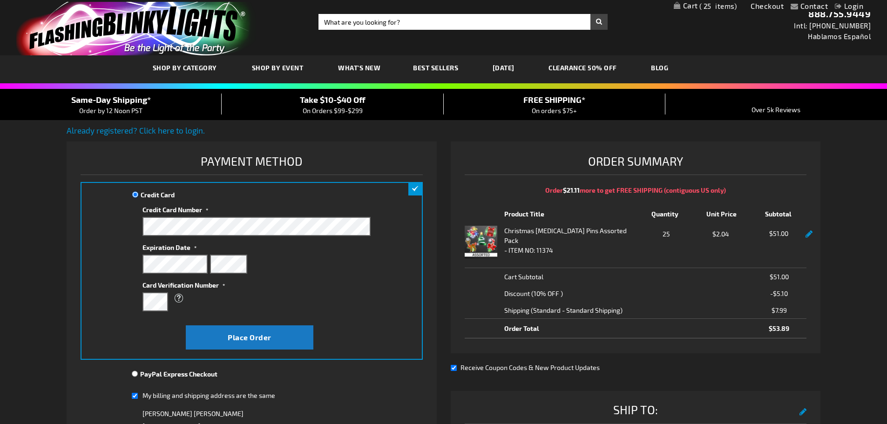
scroll to position [0, 0]
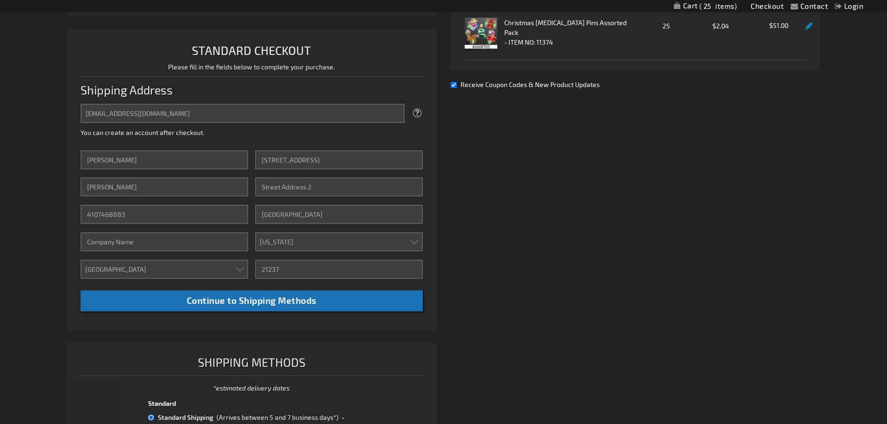
scroll to position [240, 0]
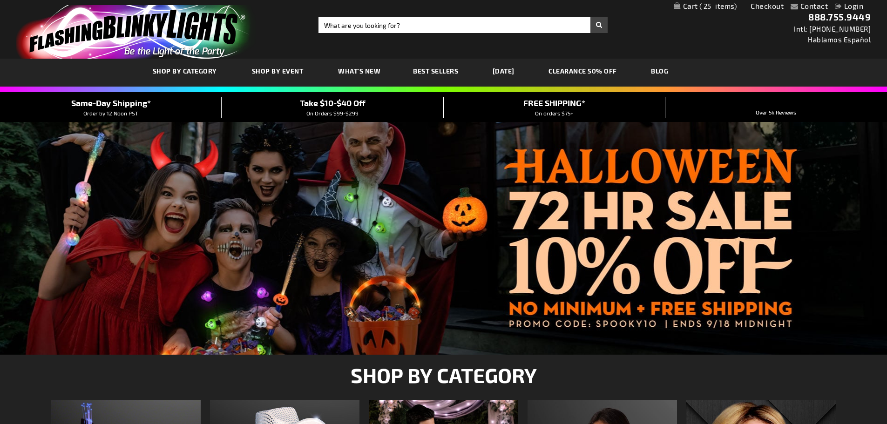
click at [652, 309] on div at bounding box center [443, 238] width 887 height 233
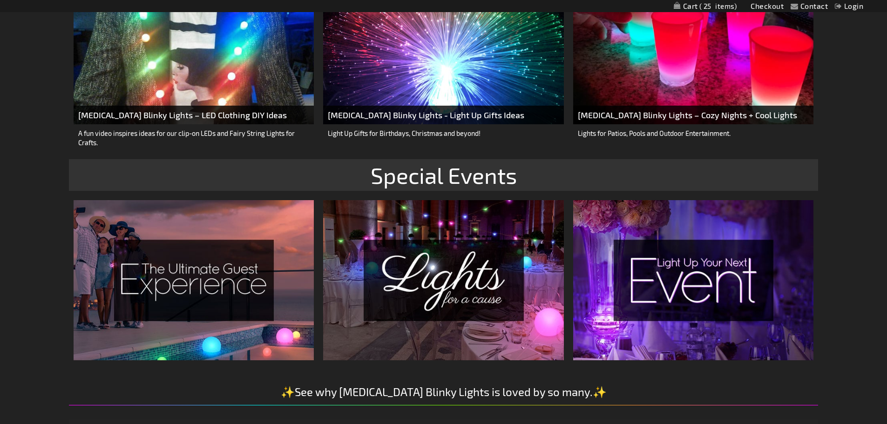
scroll to position [1398, 0]
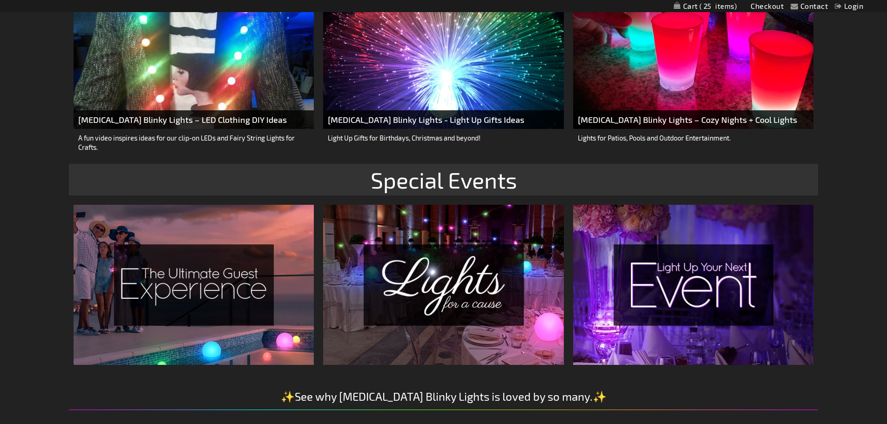
click at [705, 8] on span "25" at bounding box center [719, 6] width 38 height 8
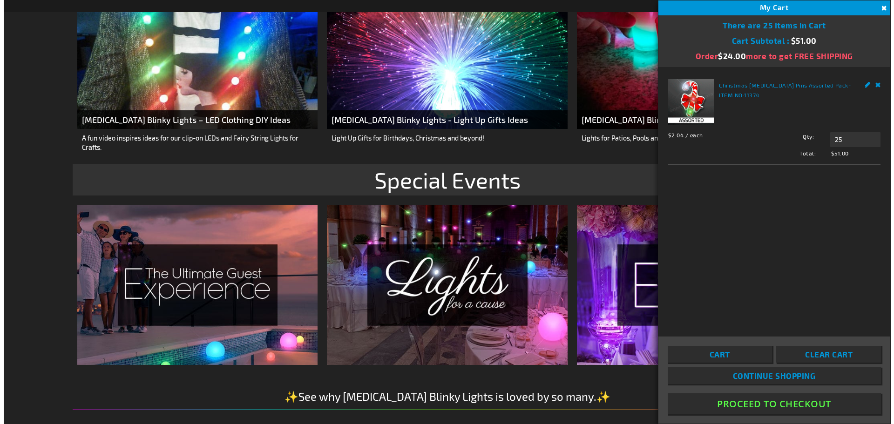
scroll to position [1401, 0]
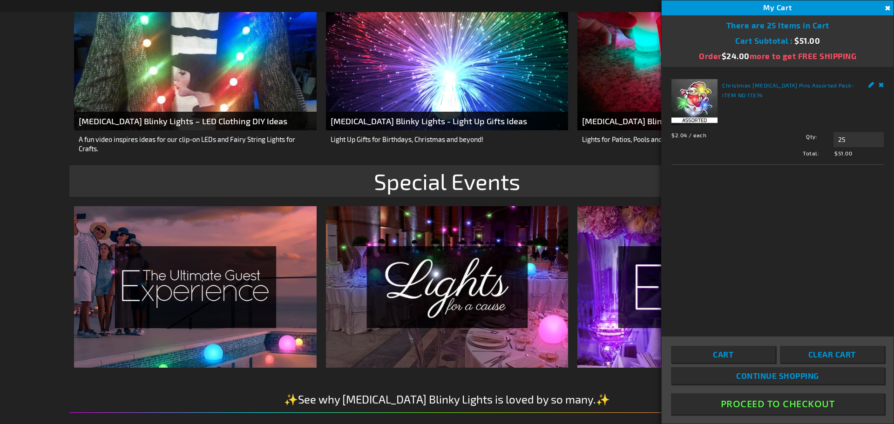
click at [752, 410] on button "Proceed To Checkout" at bounding box center [777, 404] width 213 height 21
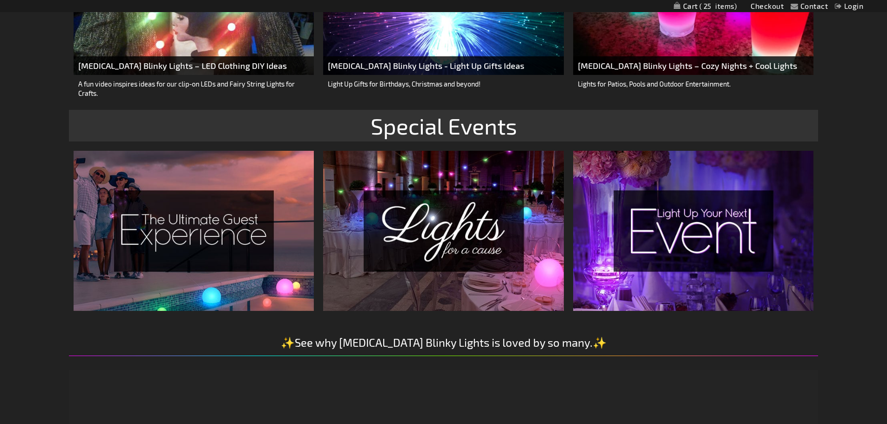
scroll to position [1398, 0]
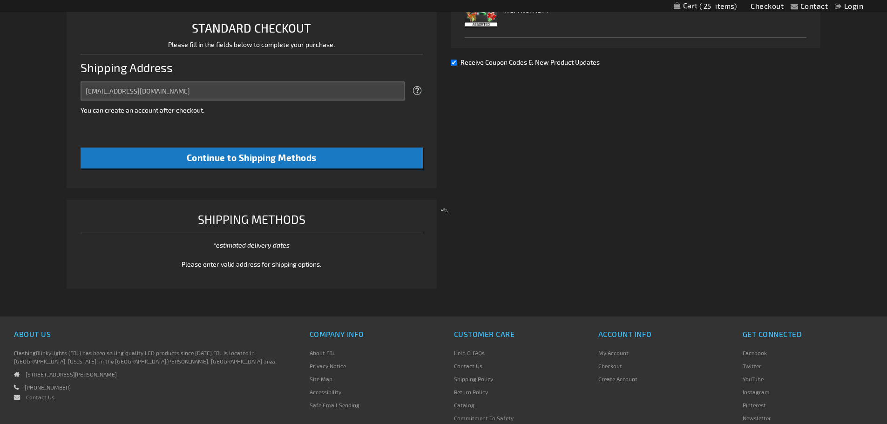
scroll to position [240, 0]
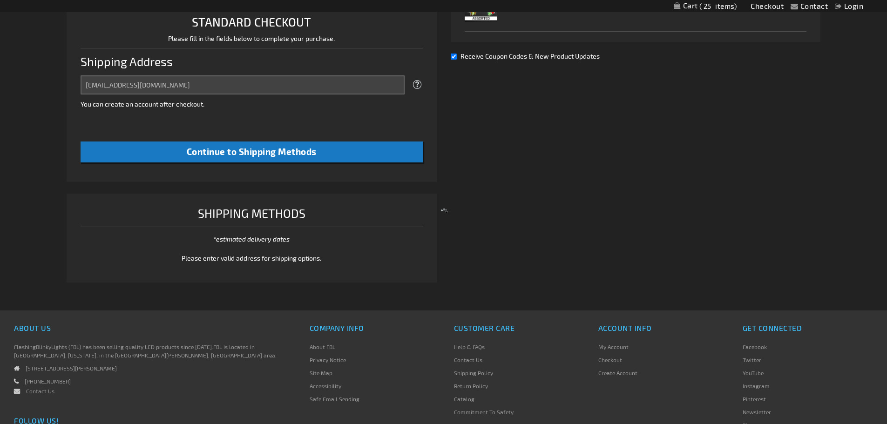
select select "US"
select select "31"
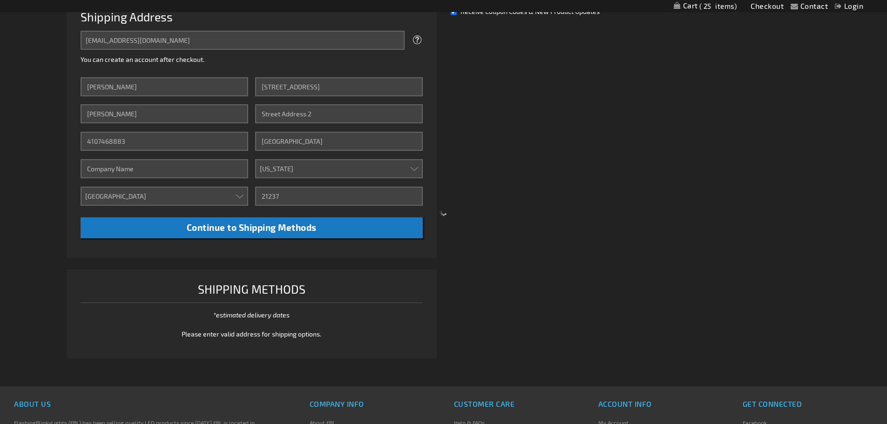
scroll to position [232, 0]
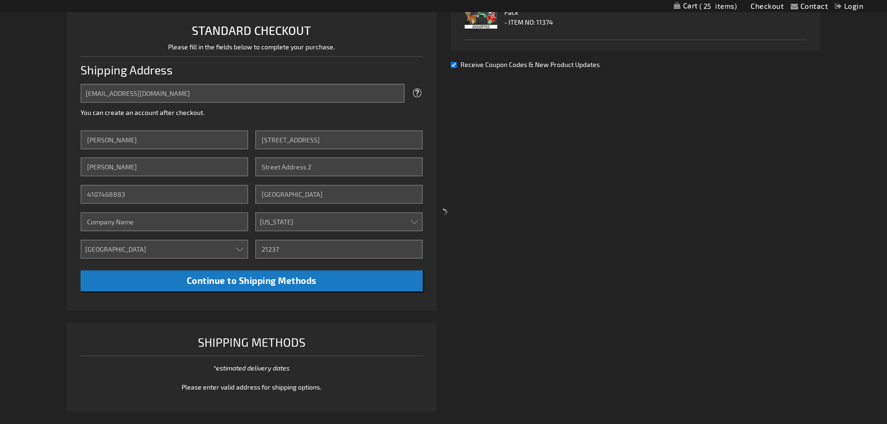
click at [394, 286] on div at bounding box center [443, 212] width 887 height 424
click at [389, 285] on div at bounding box center [443, 212] width 887 height 424
click at [383, 281] on div at bounding box center [443, 212] width 887 height 424
click at [314, 280] on div at bounding box center [443, 212] width 887 height 424
click at [327, 283] on div at bounding box center [443, 212] width 887 height 424
